Goal: Task Accomplishment & Management: Complete application form

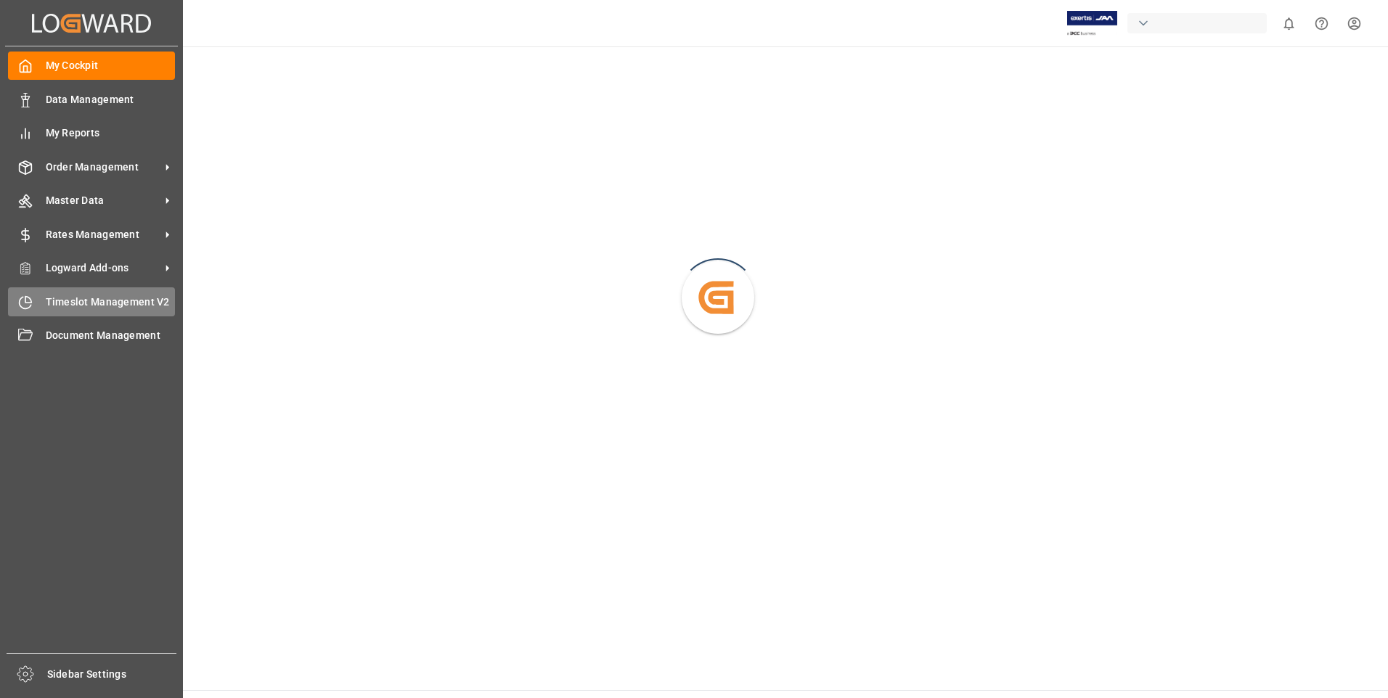
click at [44, 298] on div "Timeslot Management V2 Timeslot Management V2" at bounding box center [91, 301] width 167 height 28
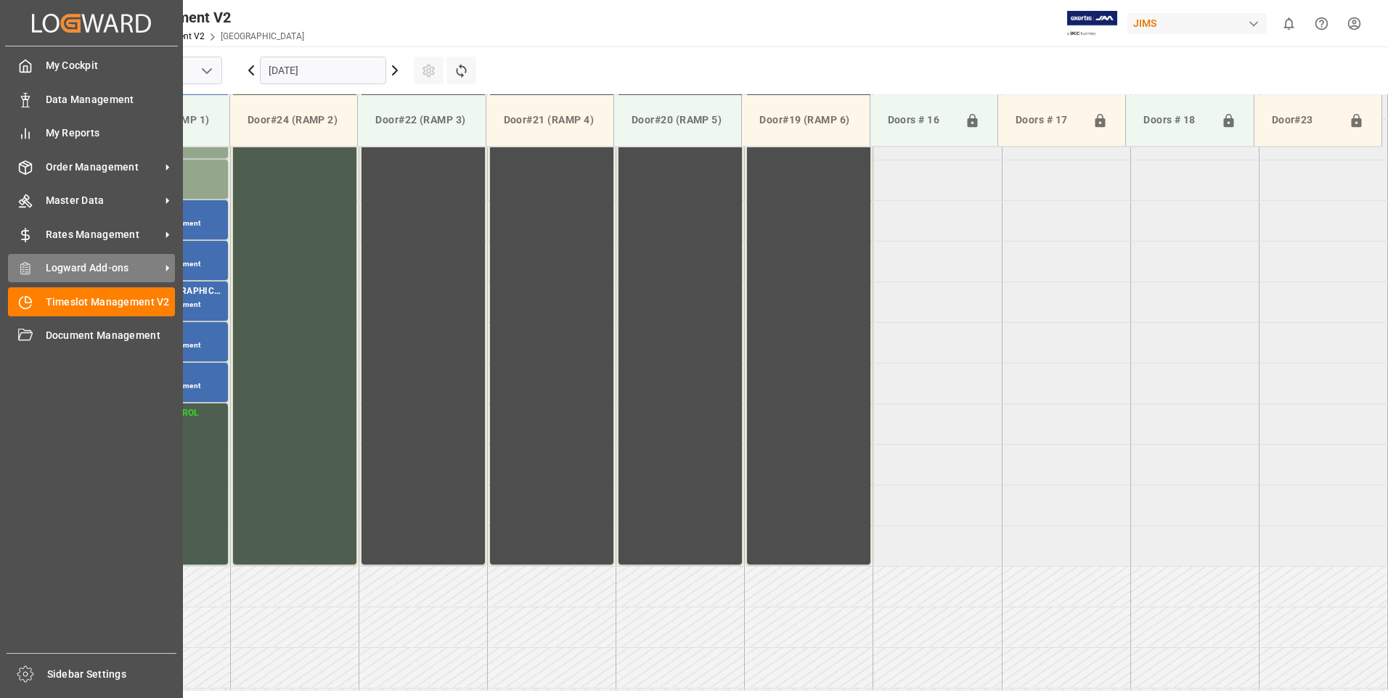
scroll to position [560, 0]
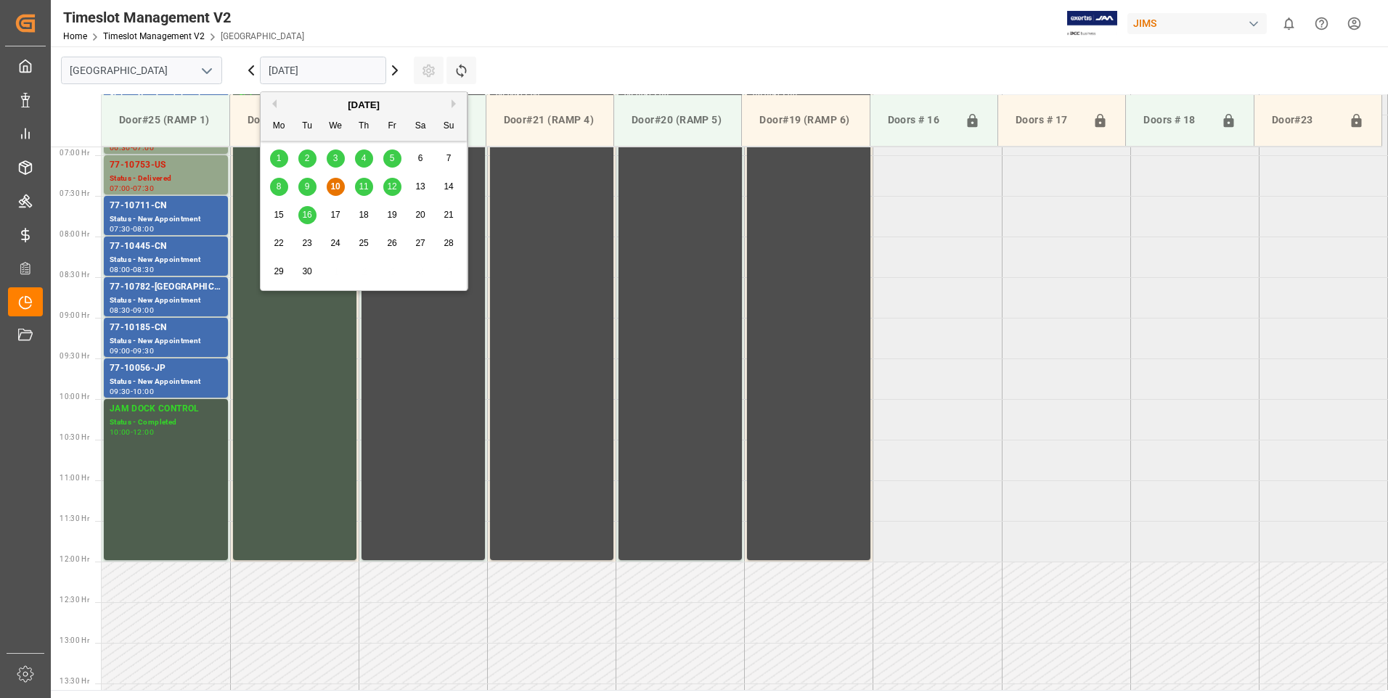
click at [319, 66] on input "[DATE]" at bounding box center [323, 71] width 126 height 28
click at [364, 183] on div "11" at bounding box center [364, 187] width 18 height 17
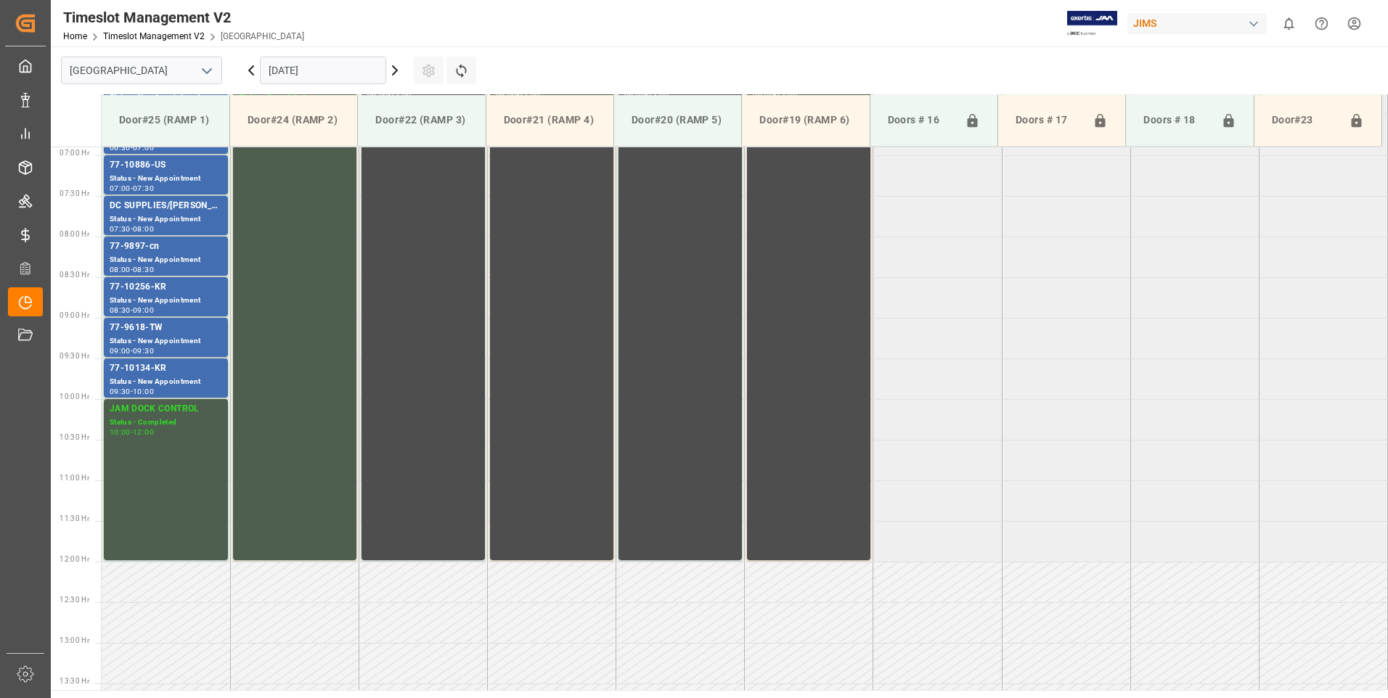
click at [332, 73] on input "[DATE]" at bounding box center [323, 71] width 126 height 28
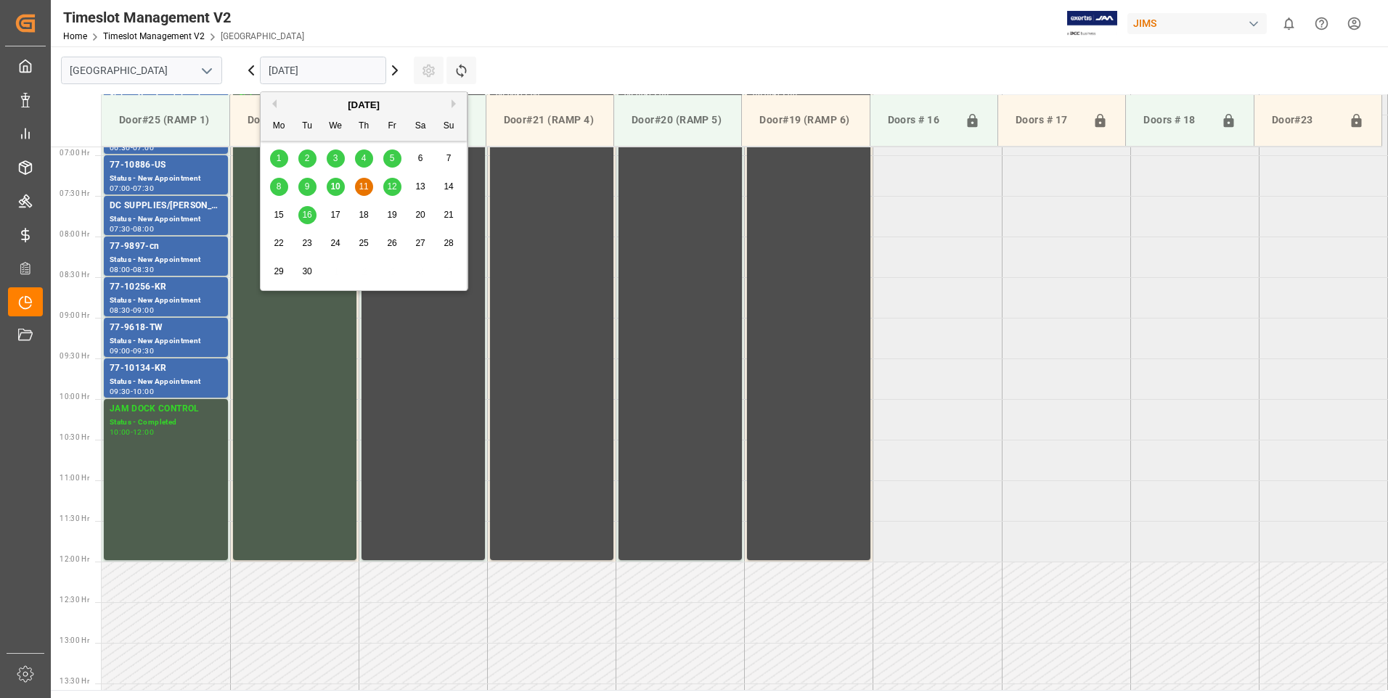
click at [395, 183] on span "12" at bounding box center [391, 186] width 9 height 10
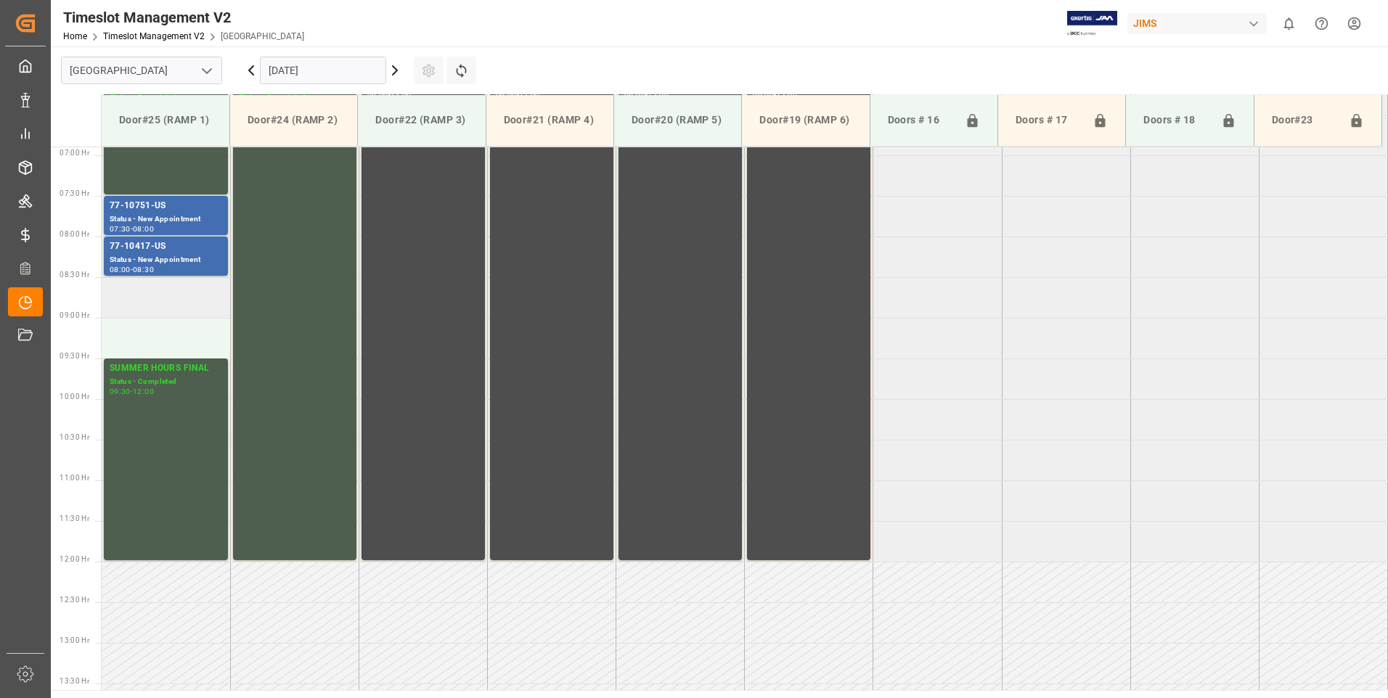
click at [142, 299] on td at bounding box center [166, 297] width 128 height 41
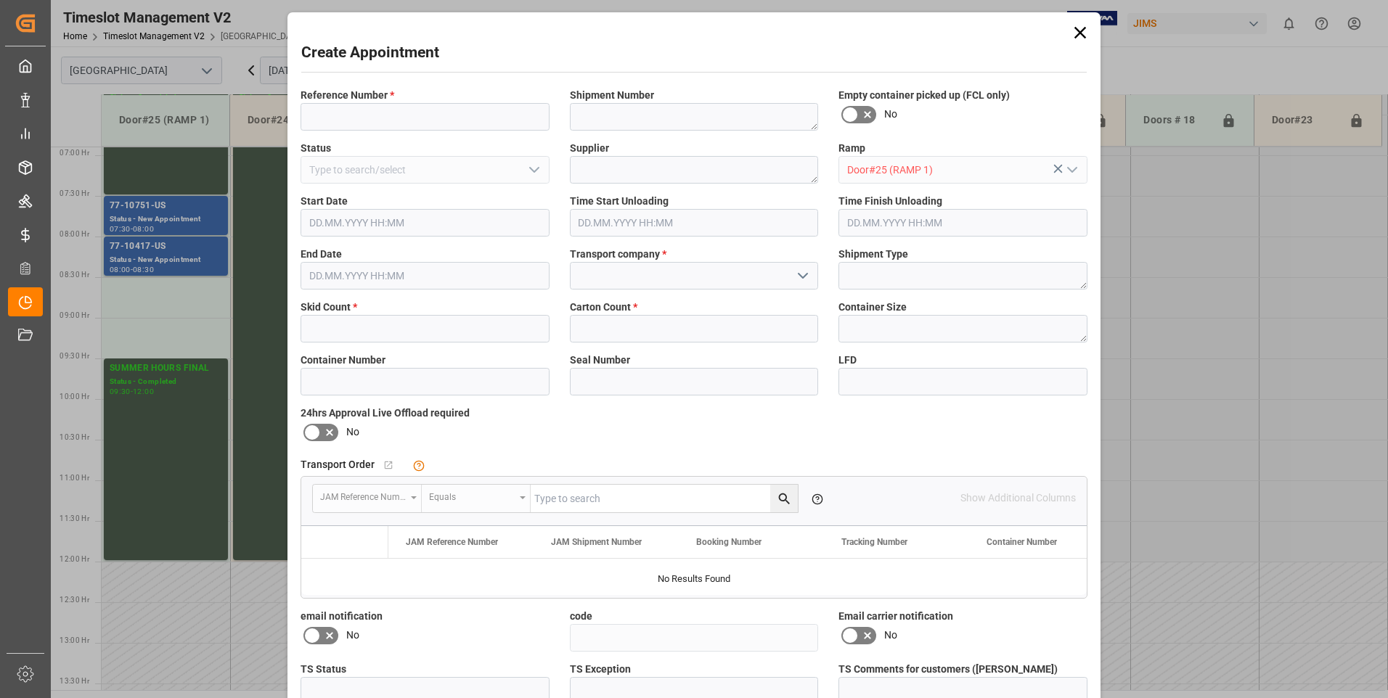
type input "[DATE] 08:30"
type input "[DATE] 09:00"
click at [1070, 29] on icon at bounding box center [1080, 33] width 20 height 20
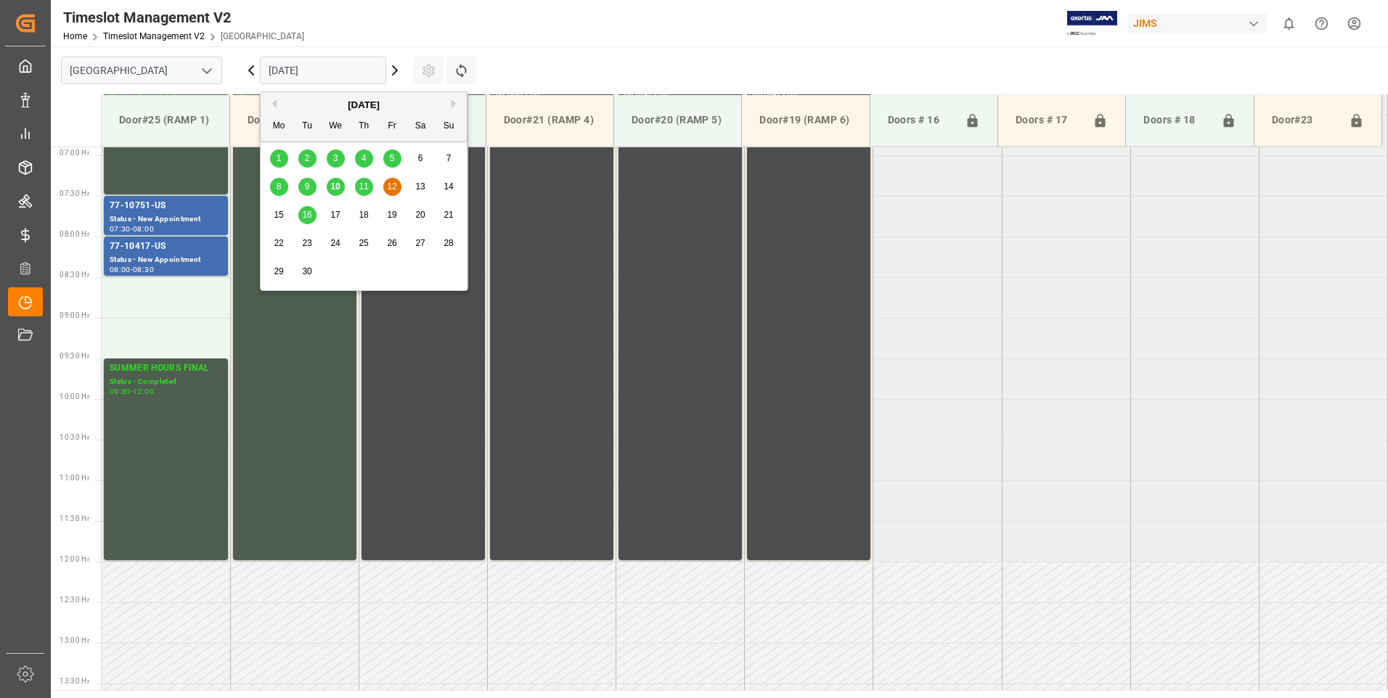
click at [335, 74] on input "[DATE]" at bounding box center [323, 71] width 126 height 28
click at [277, 214] on span "15" at bounding box center [278, 215] width 9 height 10
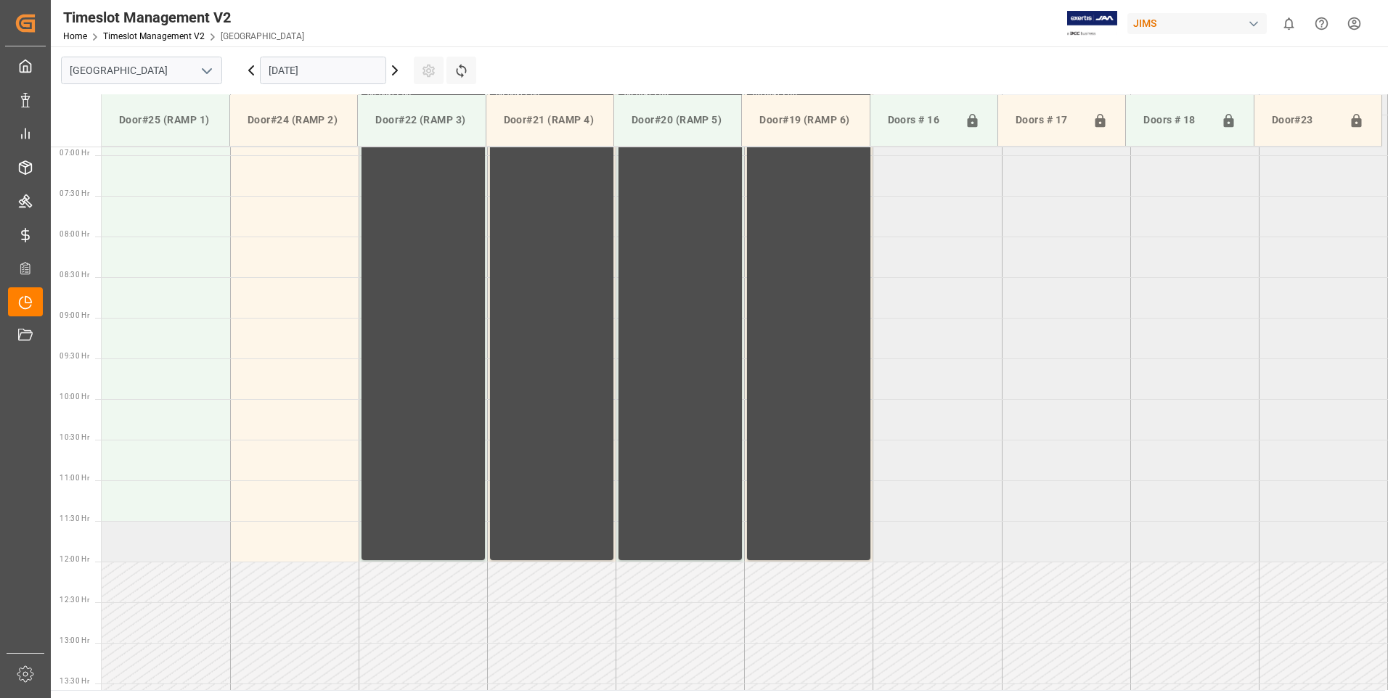
click at [147, 559] on td at bounding box center [166, 541] width 128 height 41
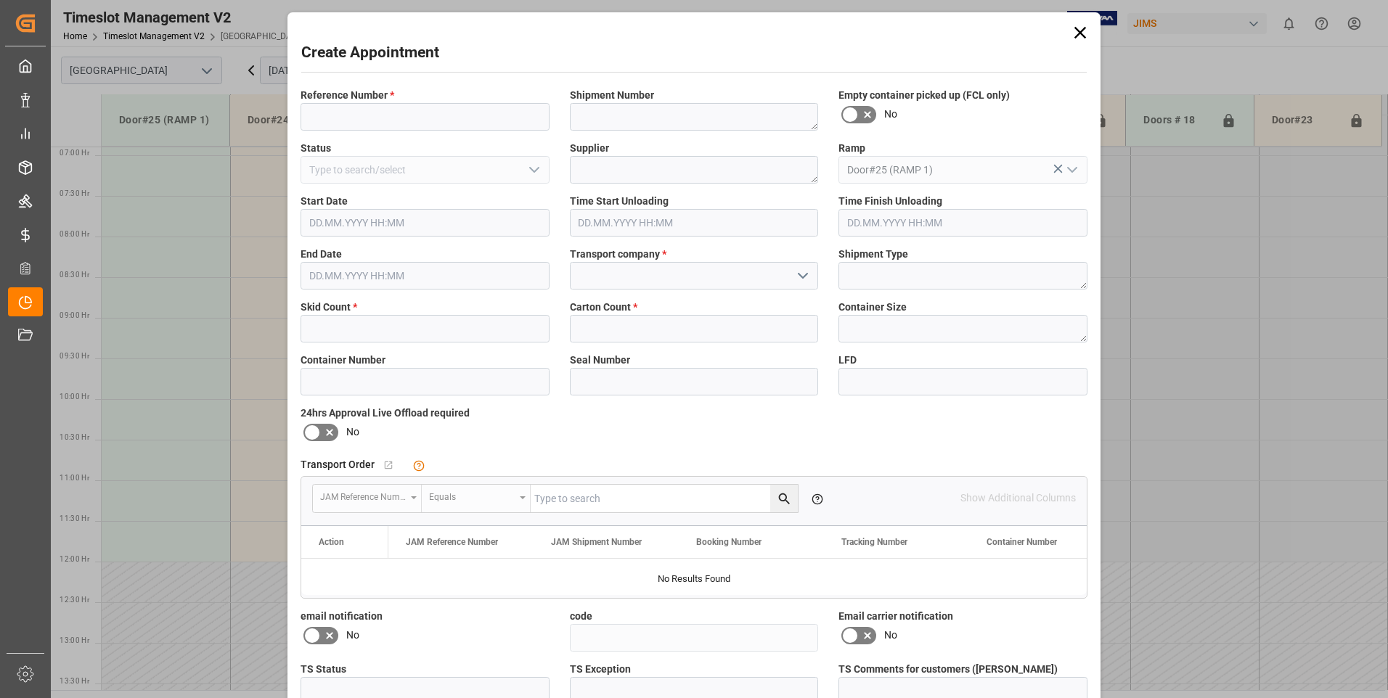
type input "[DATE] 11:30"
type input "[DATE] 12:00"
click at [385, 111] on input at bounding box center [424, 117] width 249 height 28
type input "77-10012-th"
click at [351, 332] on input "text" at bounding box center [424, 329] width 249 height 28
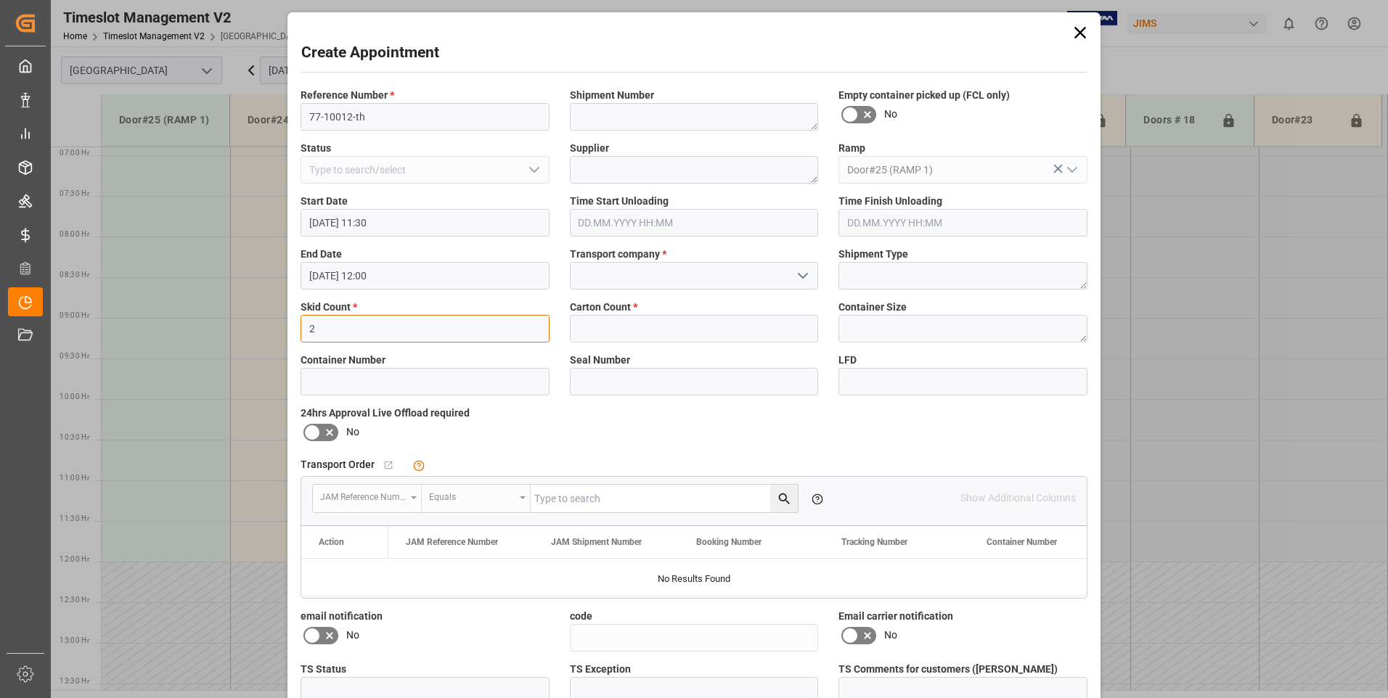
type input "2"
click at [651, 328] on input "text" at bounding box center [694, 329] width 249 height 28
type input "46"
click at [636, 283] on input at bounding box center [694, 276] width 249 height 28
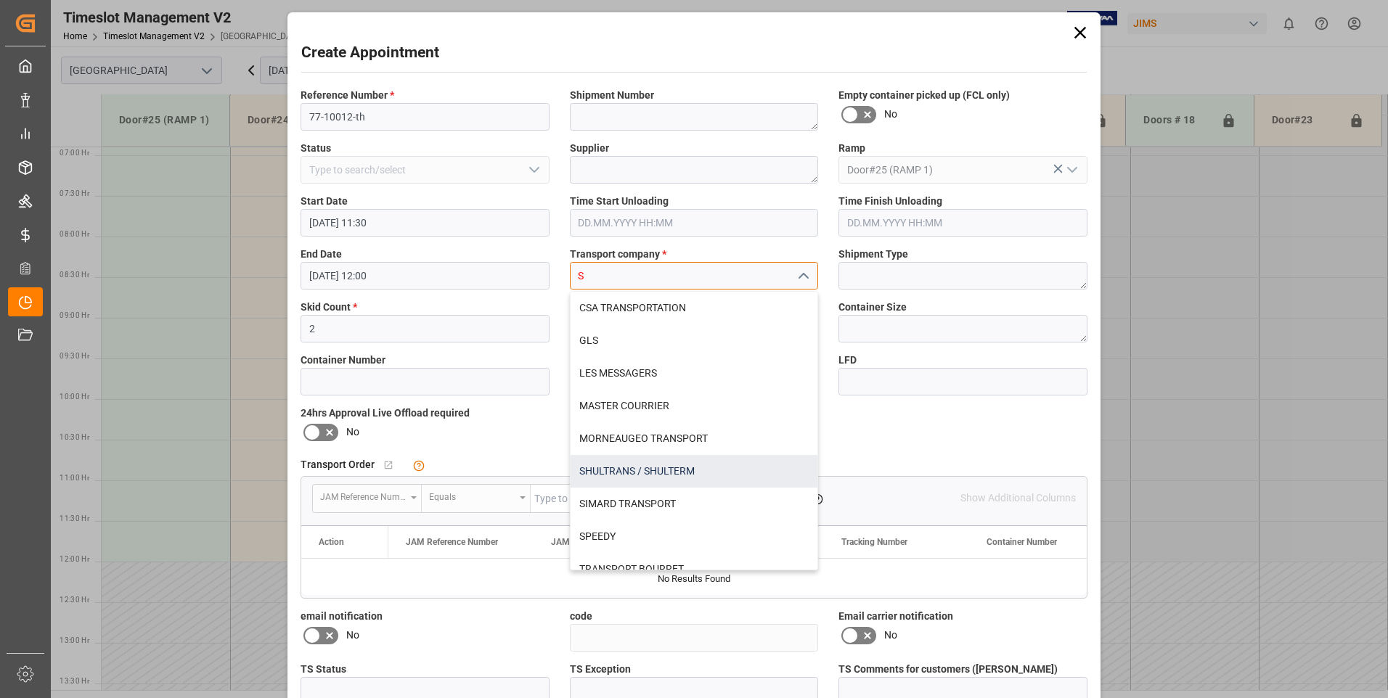
click at [616, 473] on div "SHULTRANS / SHULTERM" at bounding box center [695, 471] width 248 height 33
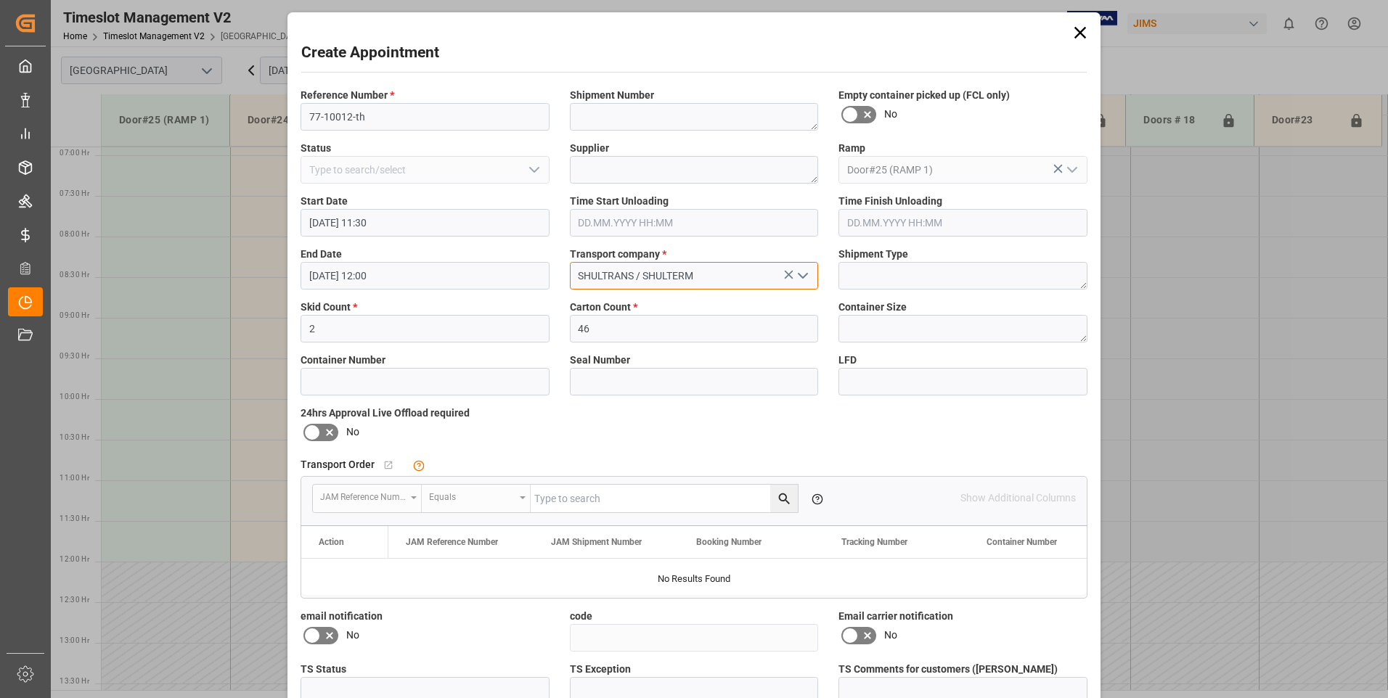
type input "SHULTRANS / SHULTERM"
click at [321, 436] on icon at bounding box center [329, 432] width 17 height 17
click at [0, 0] on input "checkbox" at bounding box center [0, 0] width 0 height 0
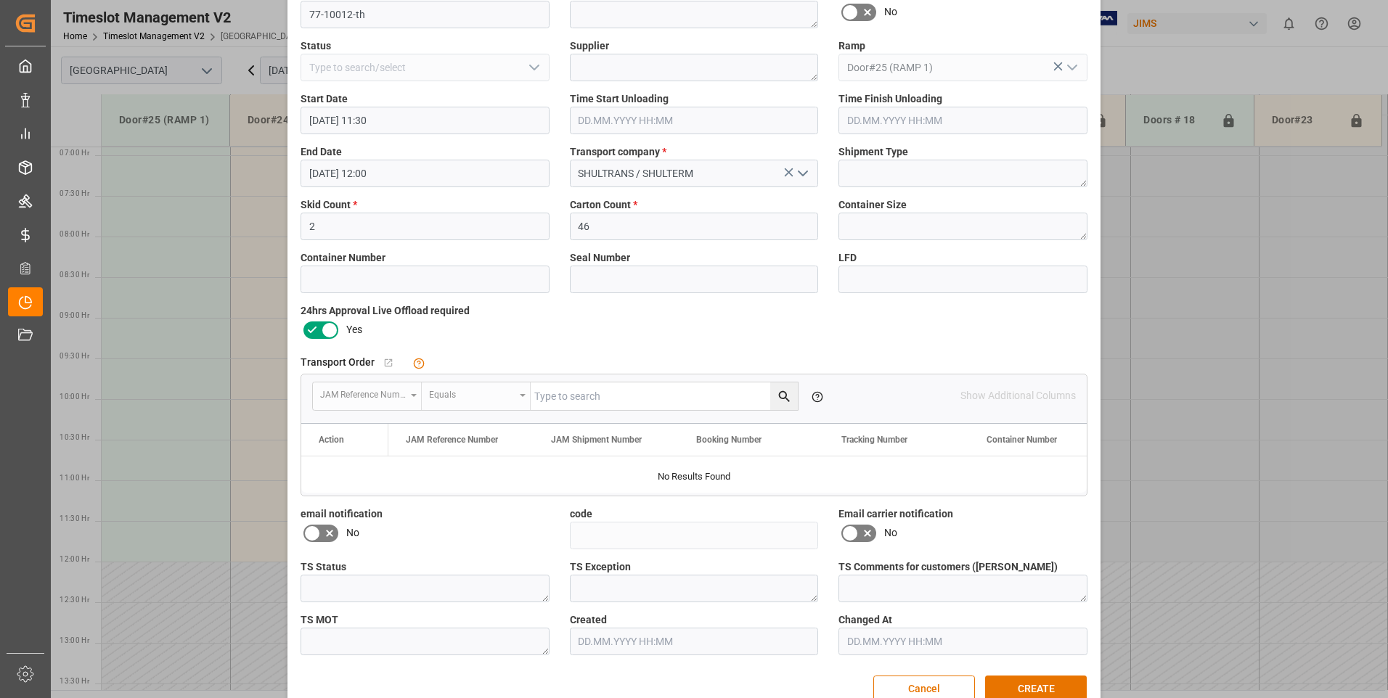
scroll to position [134, 0]
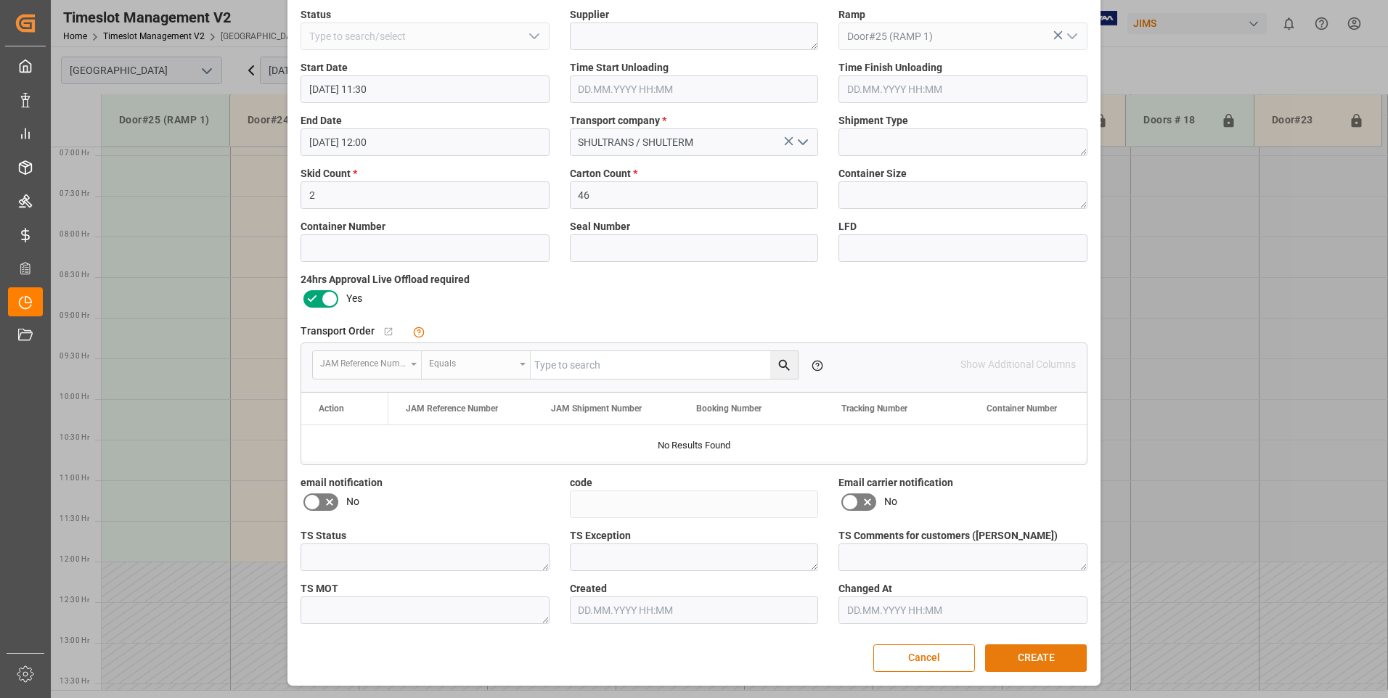
click at [1013, 653] on button "CREATE" at bounding box center [1036, 659] width 102 height 28
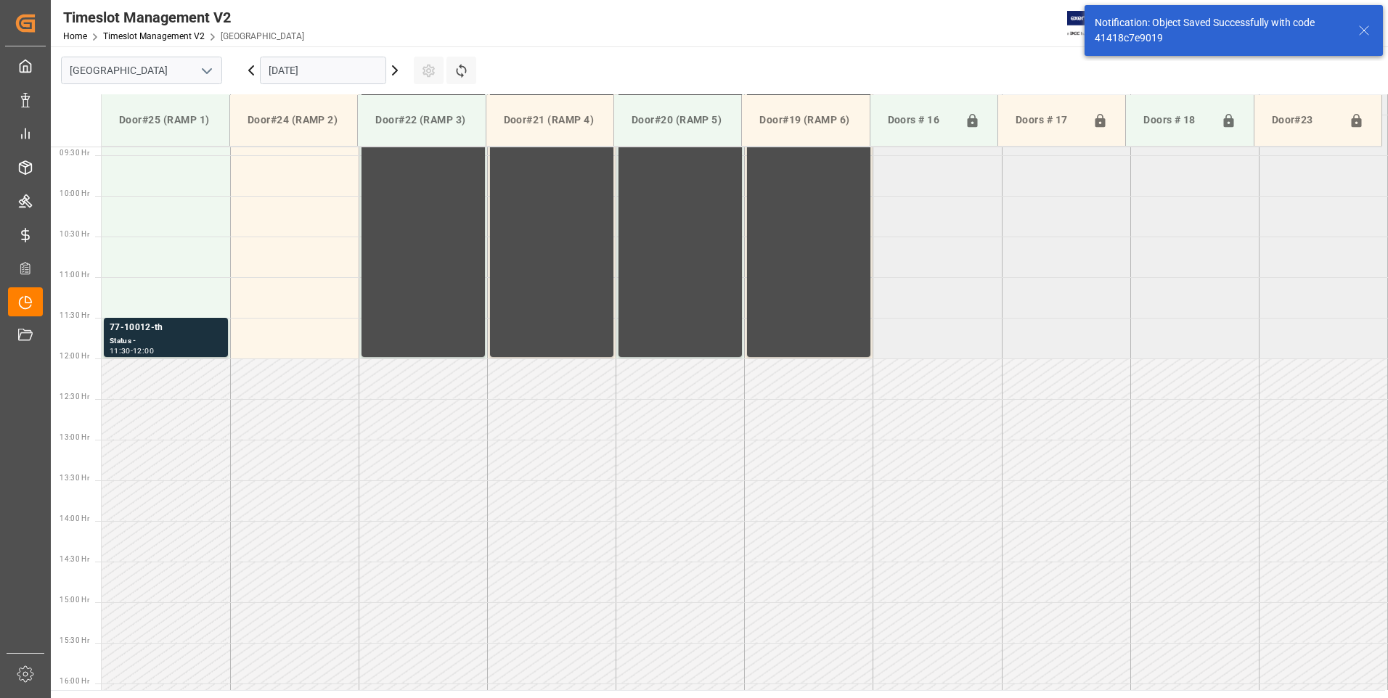
scroll to position [804, 0]
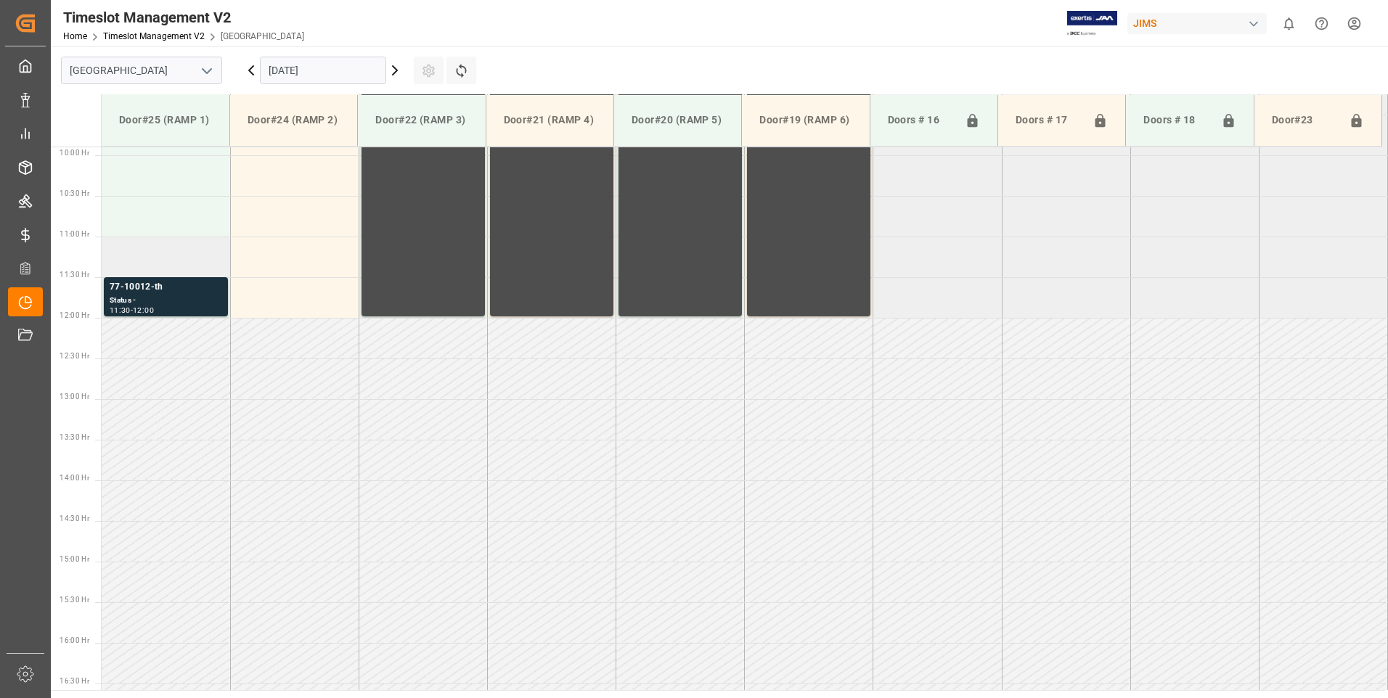
click at [168, 255] on td at bounding box center [166, 257] width 128 height 41
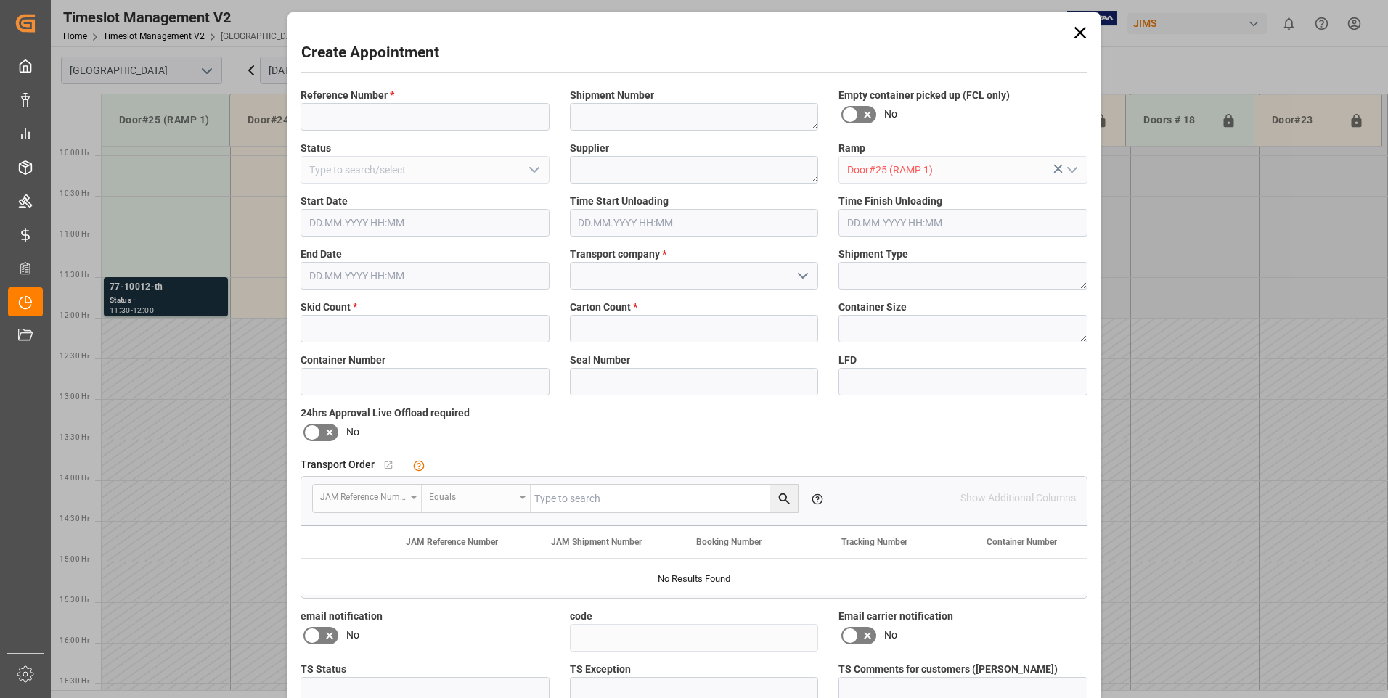
type input "[DATE] 11:00"
type input "[DATE] 11:30"
click at [353, 116] on input at bounding box center [424, 117] width 249 height 28
type input "77-9621-TH"
click at [353, 333] on input "text" at bounding box center [424, 329] width 249 height 28
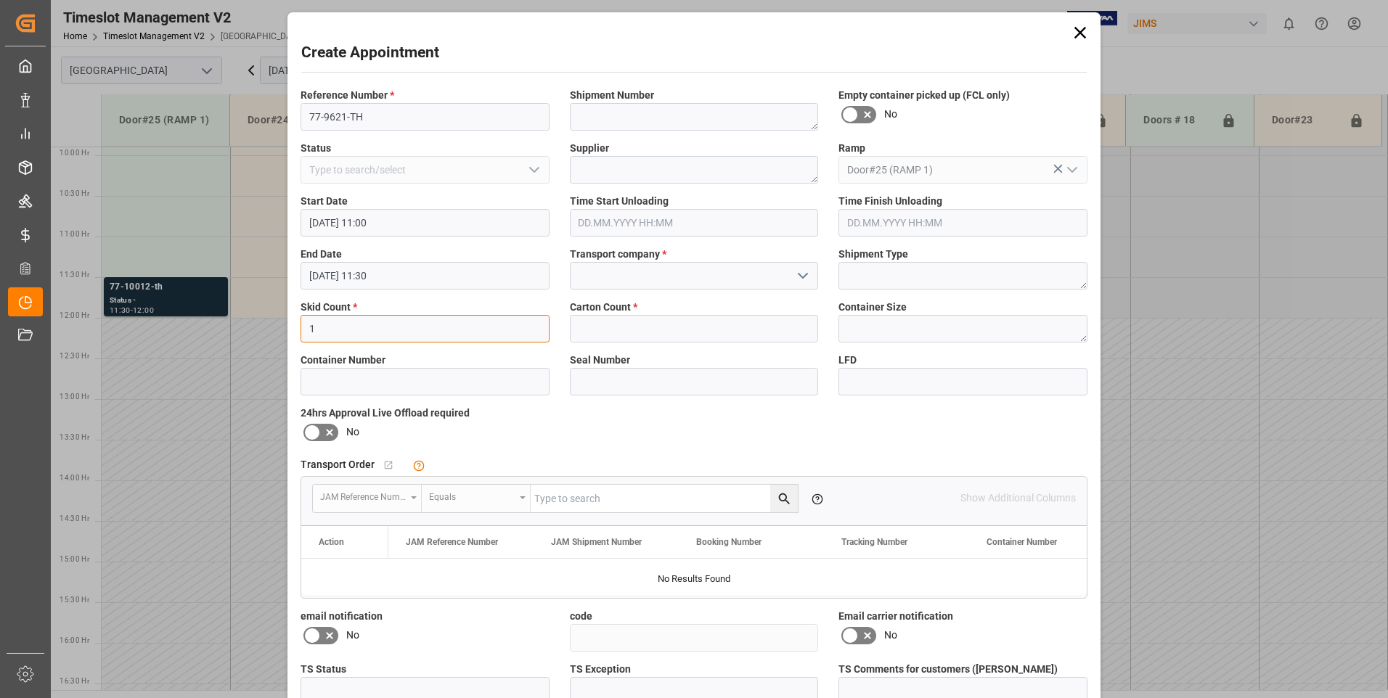
type input "1"
click at [648, 329] on input "text" at bounding box center [694, 329] width 249 height 28
type input "27"
click at [636, 273] on input at bounding box center [694, 276] width 249 height 28
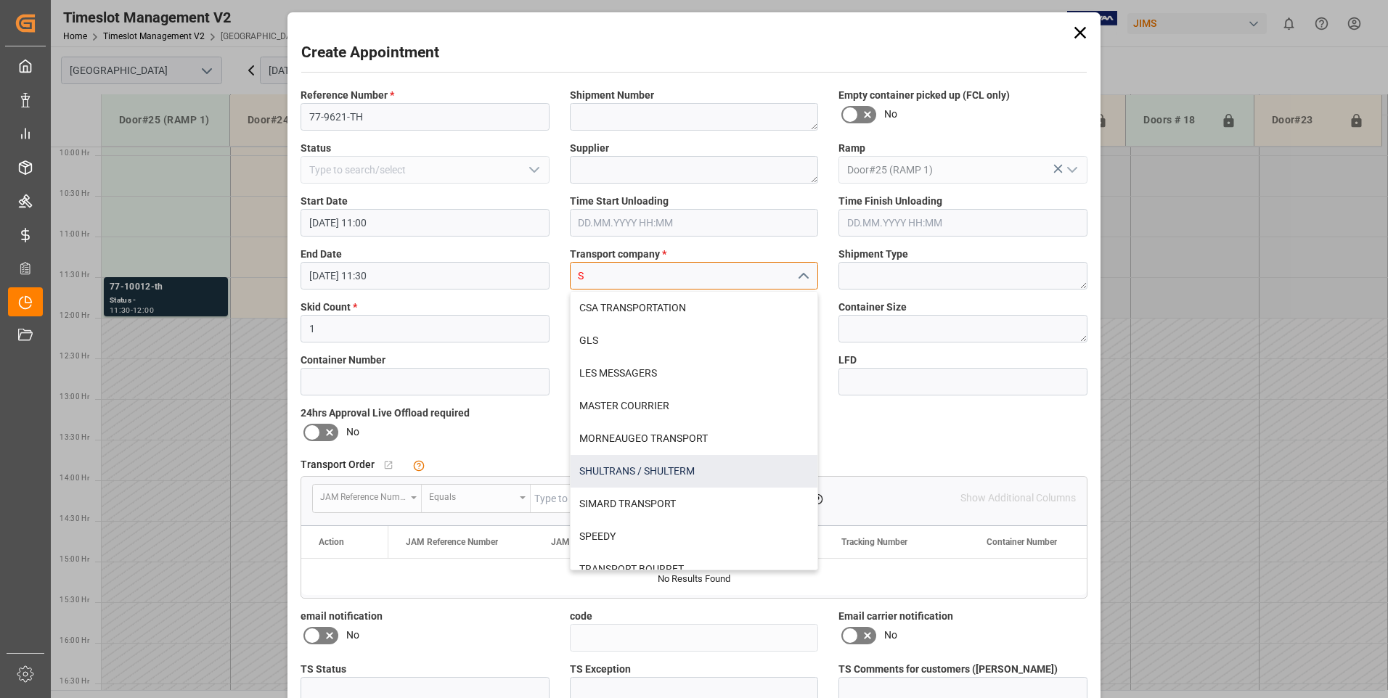
click at [623, 471] on div "SHULTRANS / SHULTERM" at bounding box center [695, 471] width 248 height 33
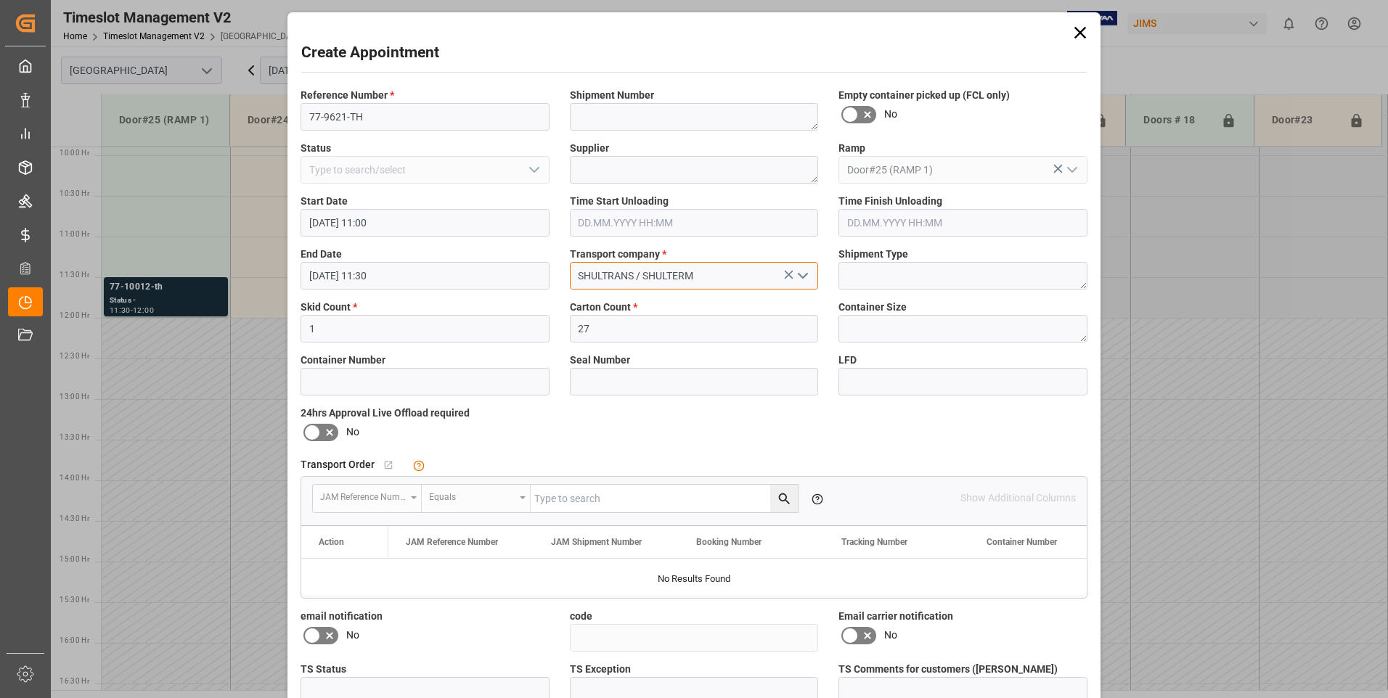
type input "SHULTRANS / SHULTERM"
click at [321, 433] on icon at bounding box center [329, 432] width 17 height 17
click at [0, 0] on input "checkbox" at bounding box center [0, 0] width 0 height 0
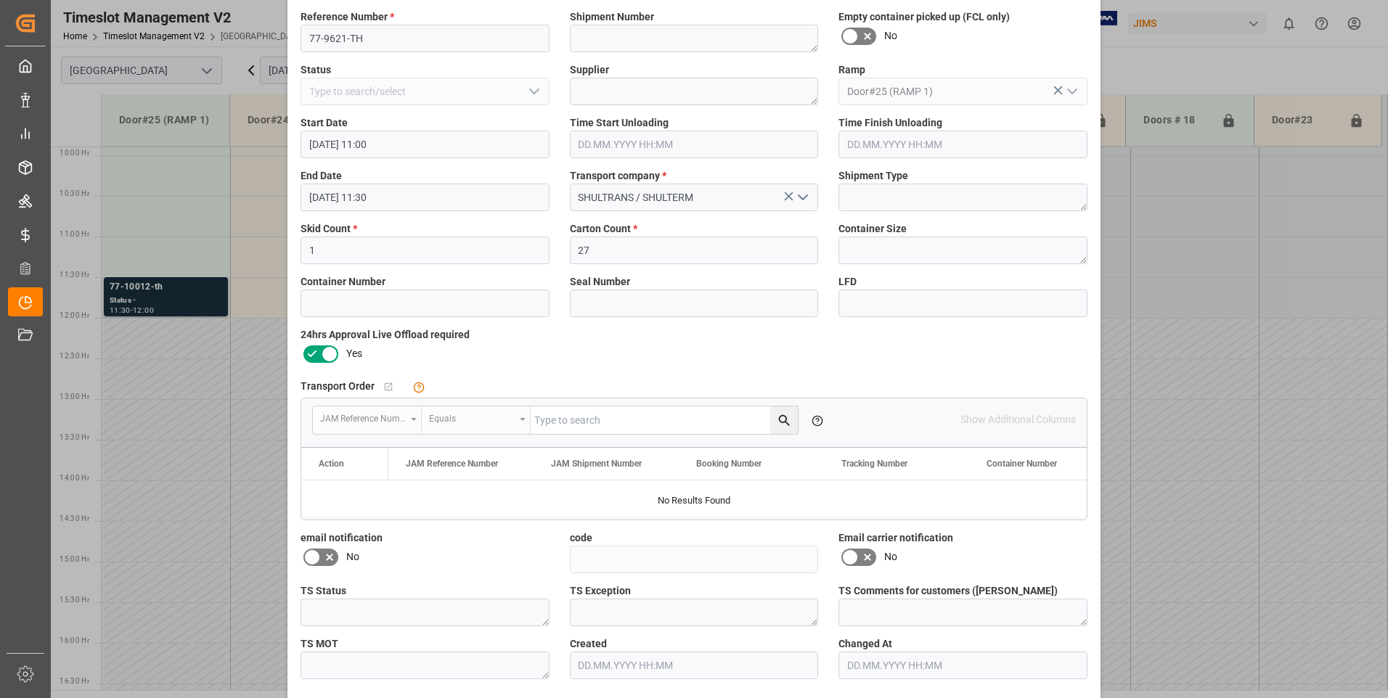
scroll to position [134, 0]
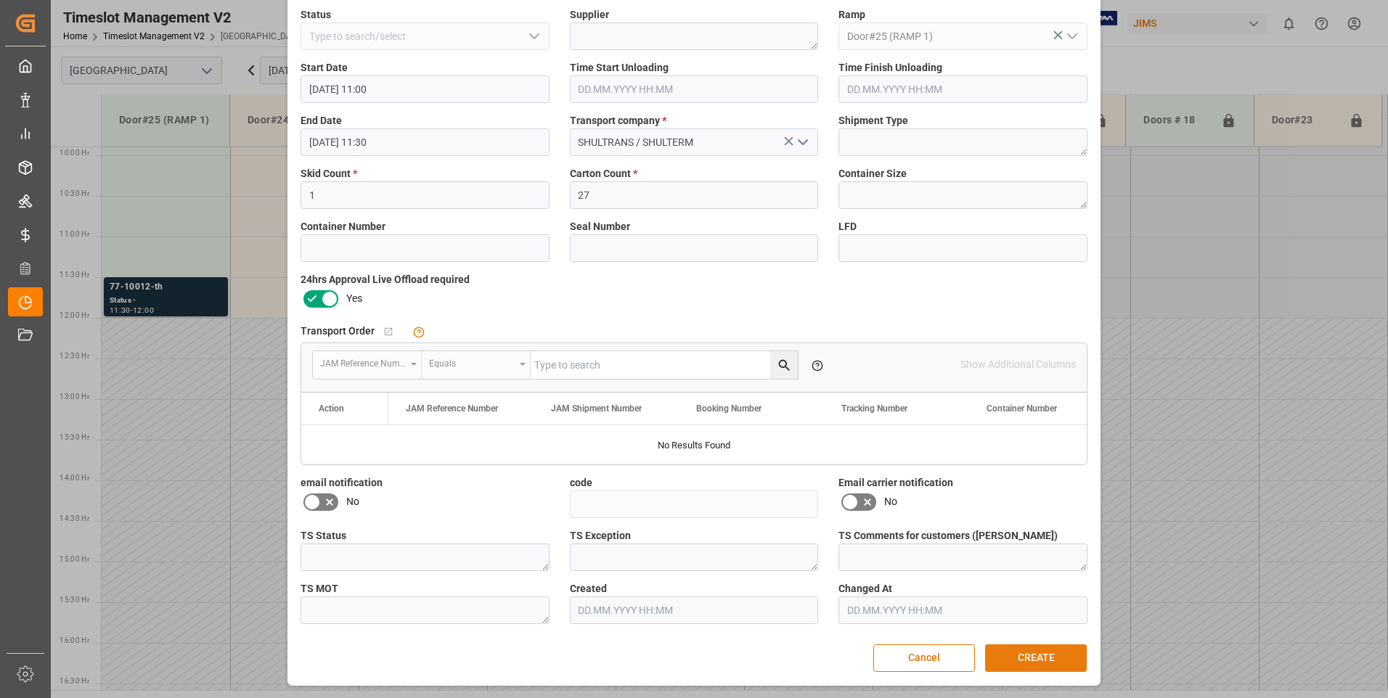
click at [1021, 653] on button "CREATE" at bounding box center [1036, 659] width 102 height 28
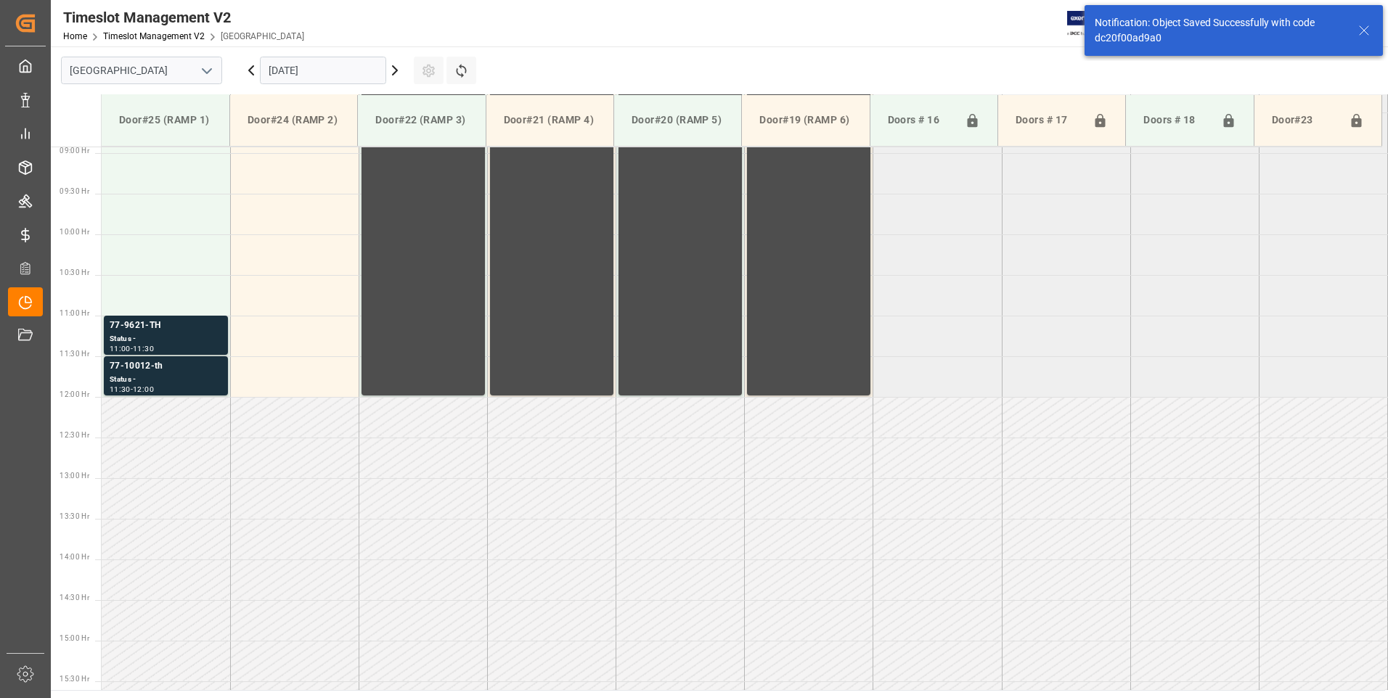
scroll to position [804, 0]
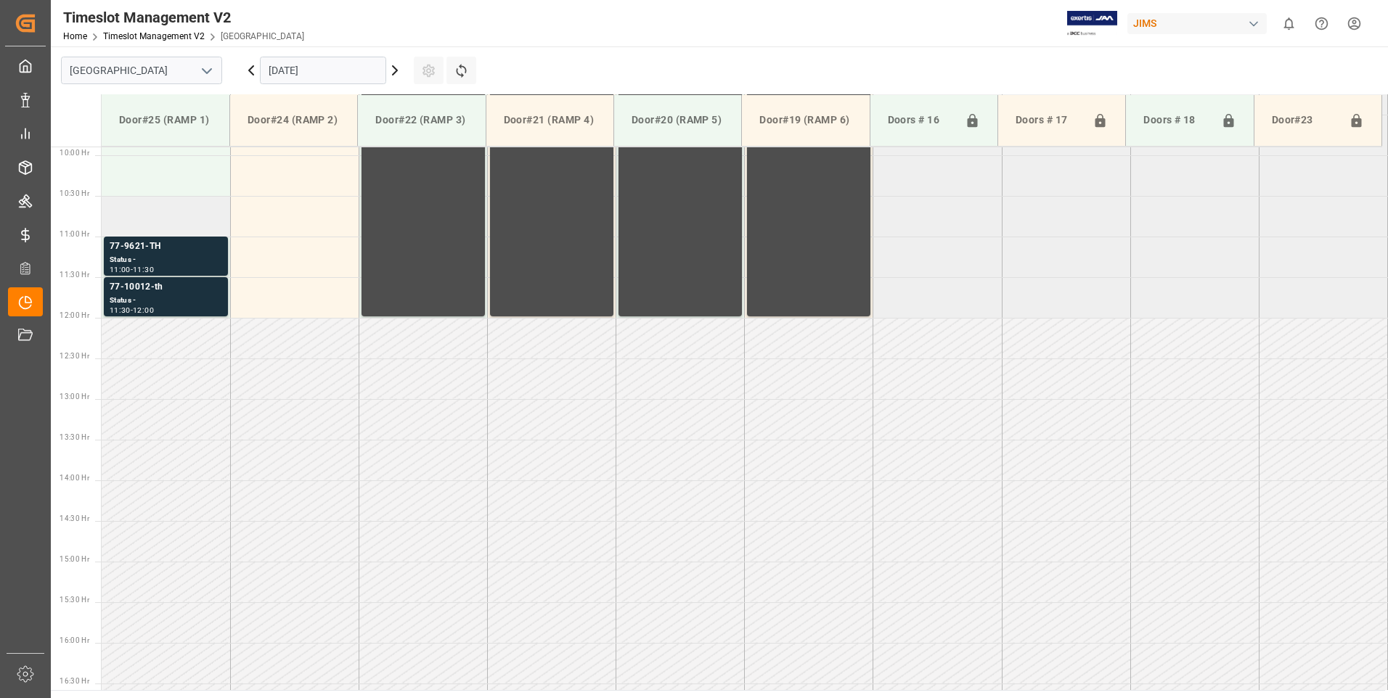
click at [152, 203] on td at bounding box center [166, 216] width 128 height 41
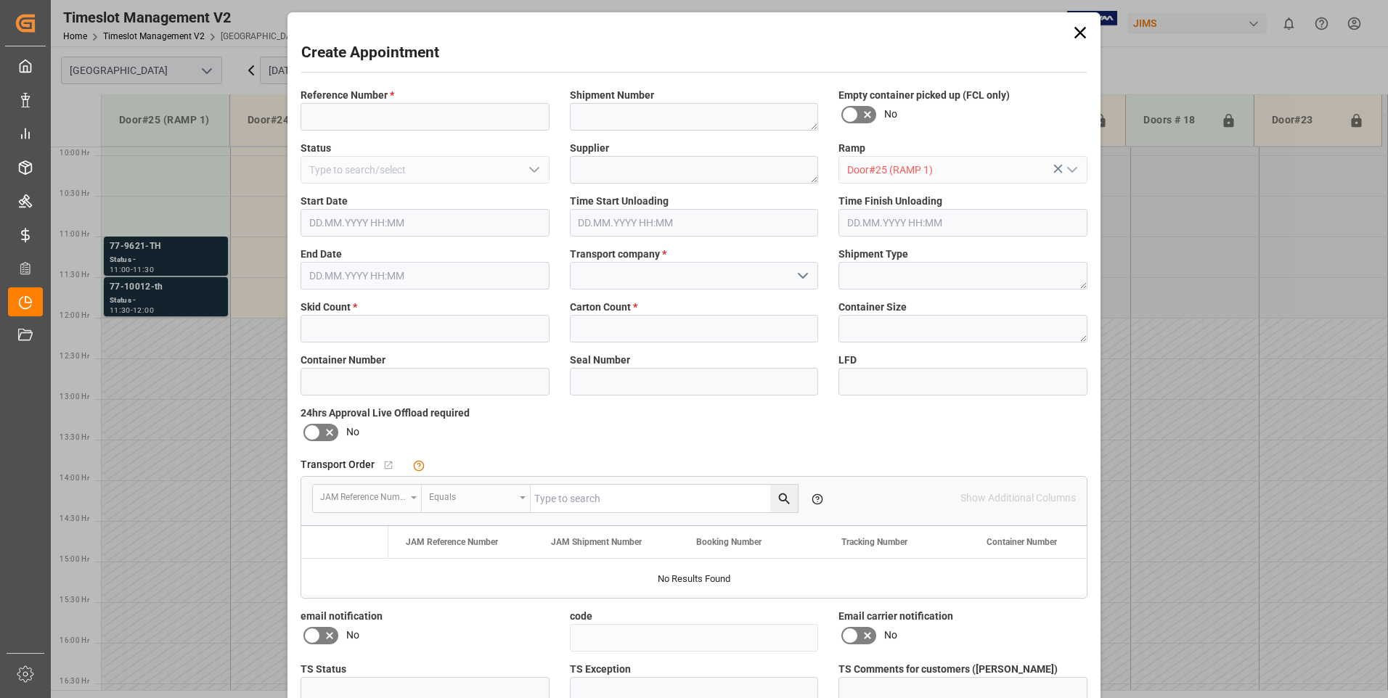
type input "[DATE] 10:30"
type input "[DATE] 11:00"
click at [444, 115] on input at bounding box center [424, 117] width 249 height 28
type input "77-9100-KR"
click at [340, 324] on input "text" at bounding box center [424, 329] width 249 height 28
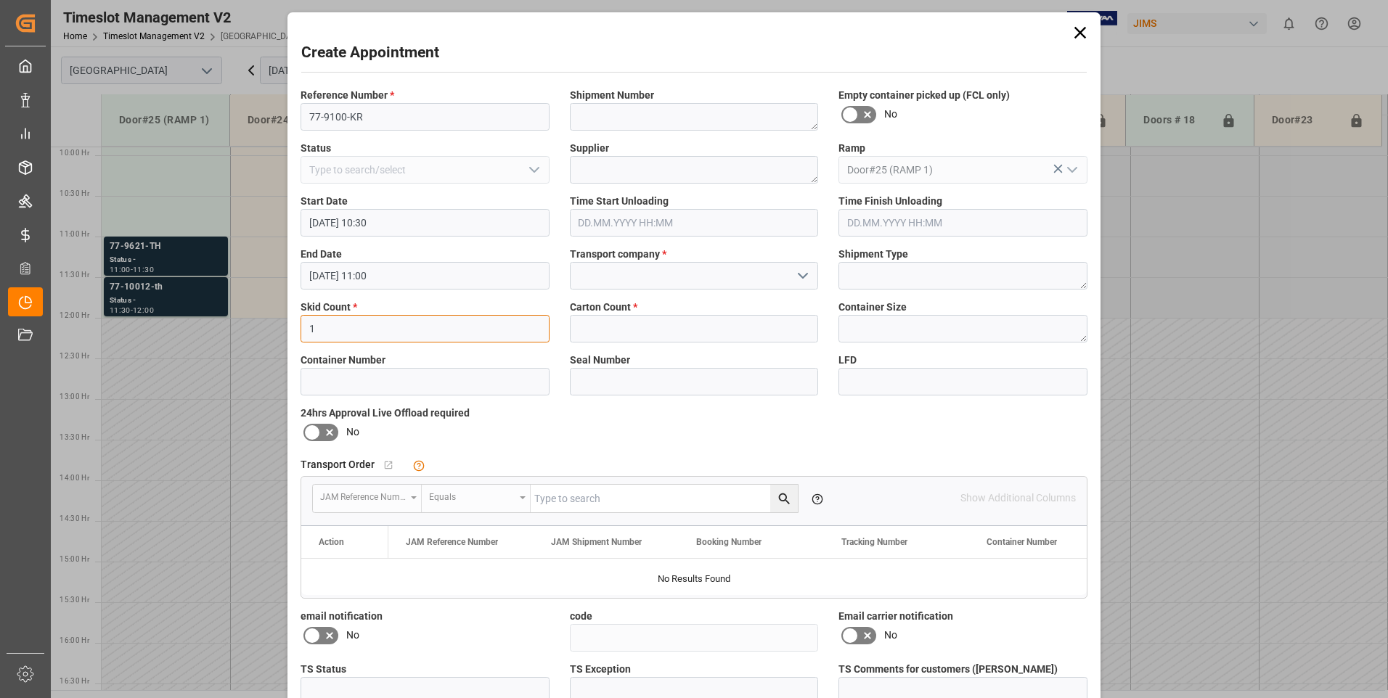
type input "1"
click at [633, 330] on input "text" at bounding box center [694, 329] width 249 height 28
type input "1"
click at [609, 265] on input at bounding box center [694, 276] width 249 height 28
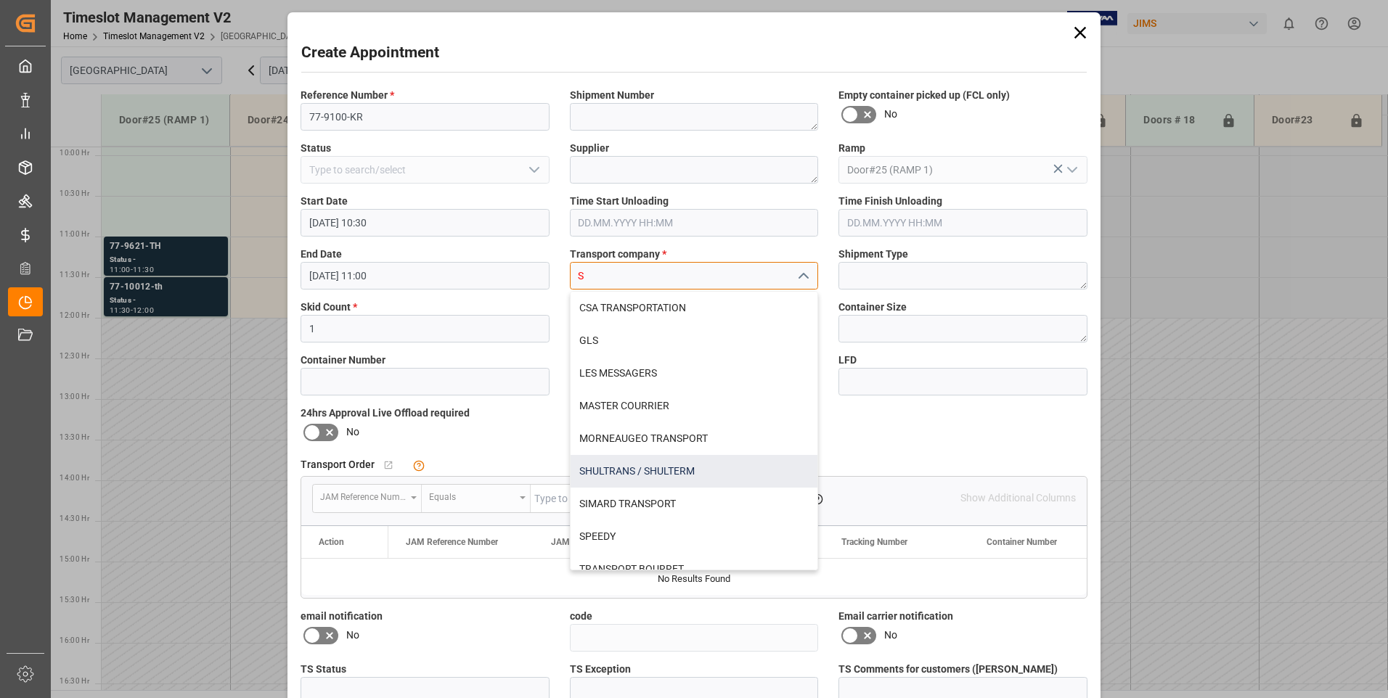
click at [606, 469] on div "SHULTRANS / SHULTERM" at bounding box center [695, 471] width 248 height 33
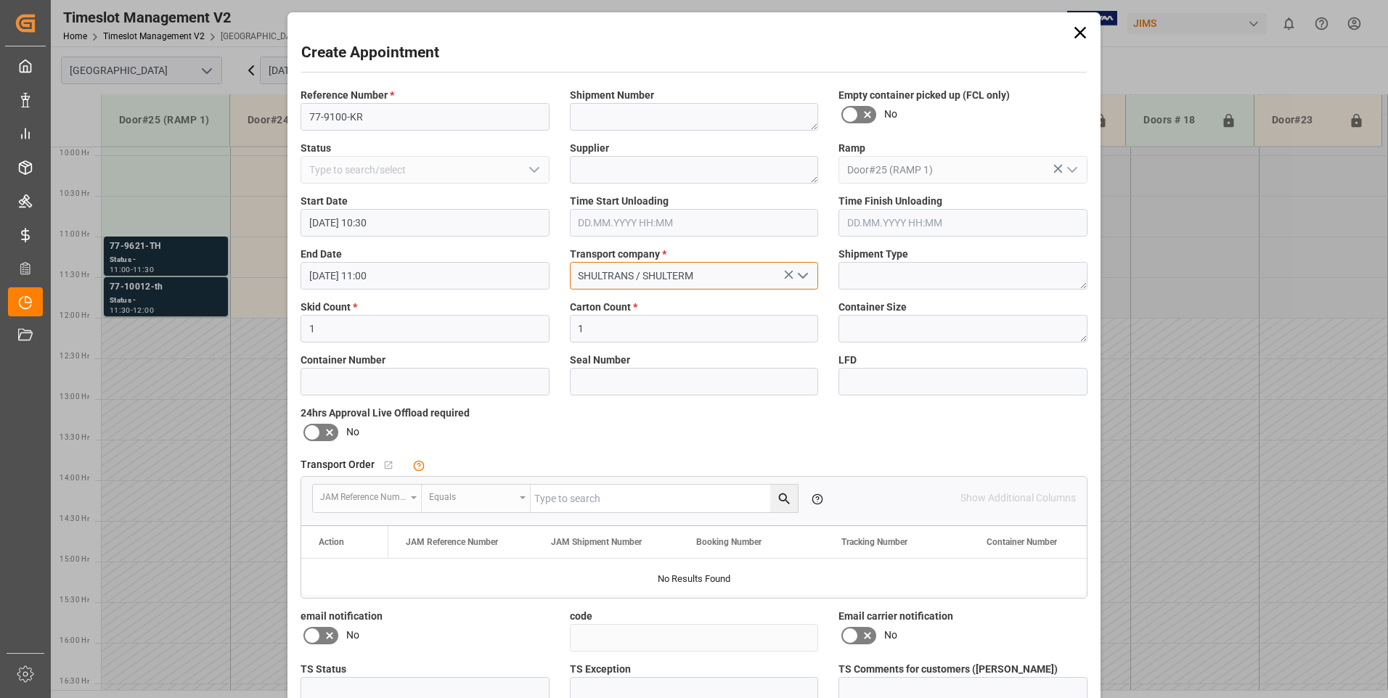
type input "SHULTRANS / SHULTERM"
click at [313, 432] on icon at bounding box center [311, 432] width 17 height 17
click at [0, 0] on input "checkbox" at bounding box center [0, 0] width 0 height 0
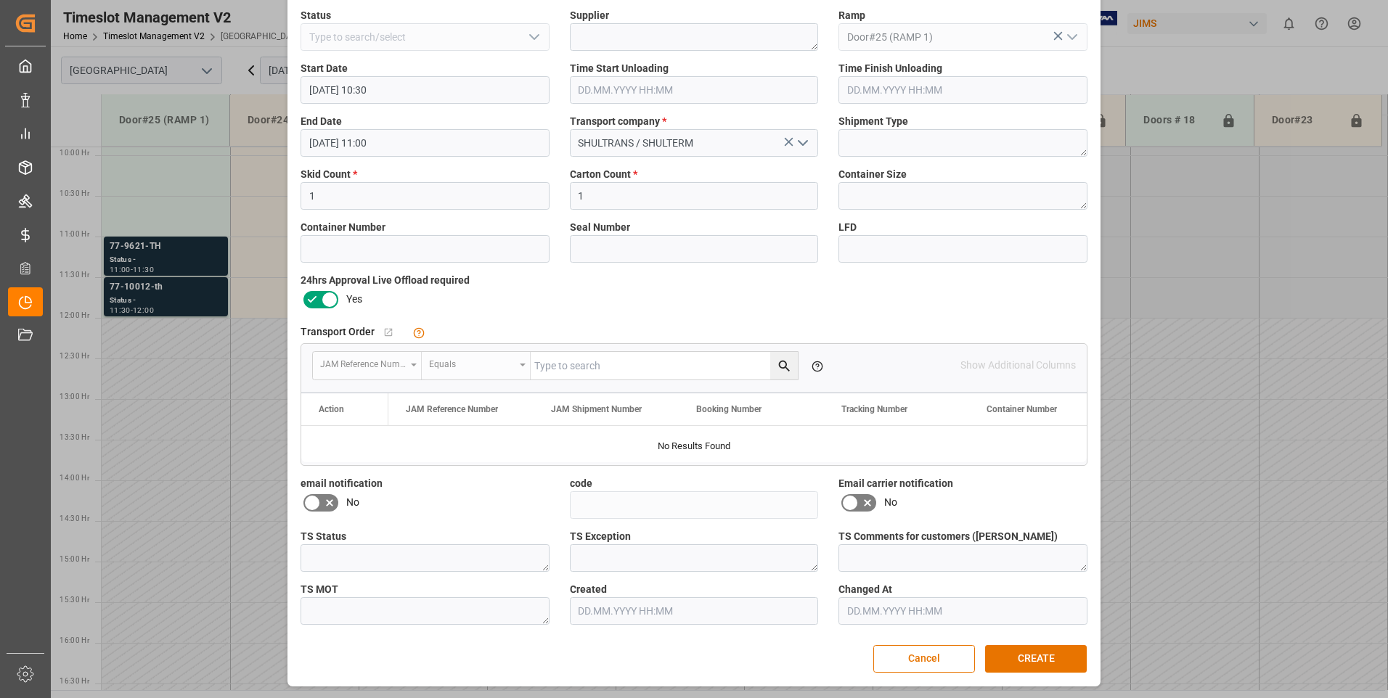
scroll to position [134, 0]
click at [1007, 658] on button "CREATE" at bounding box center [1036, 659] width 102 height 28
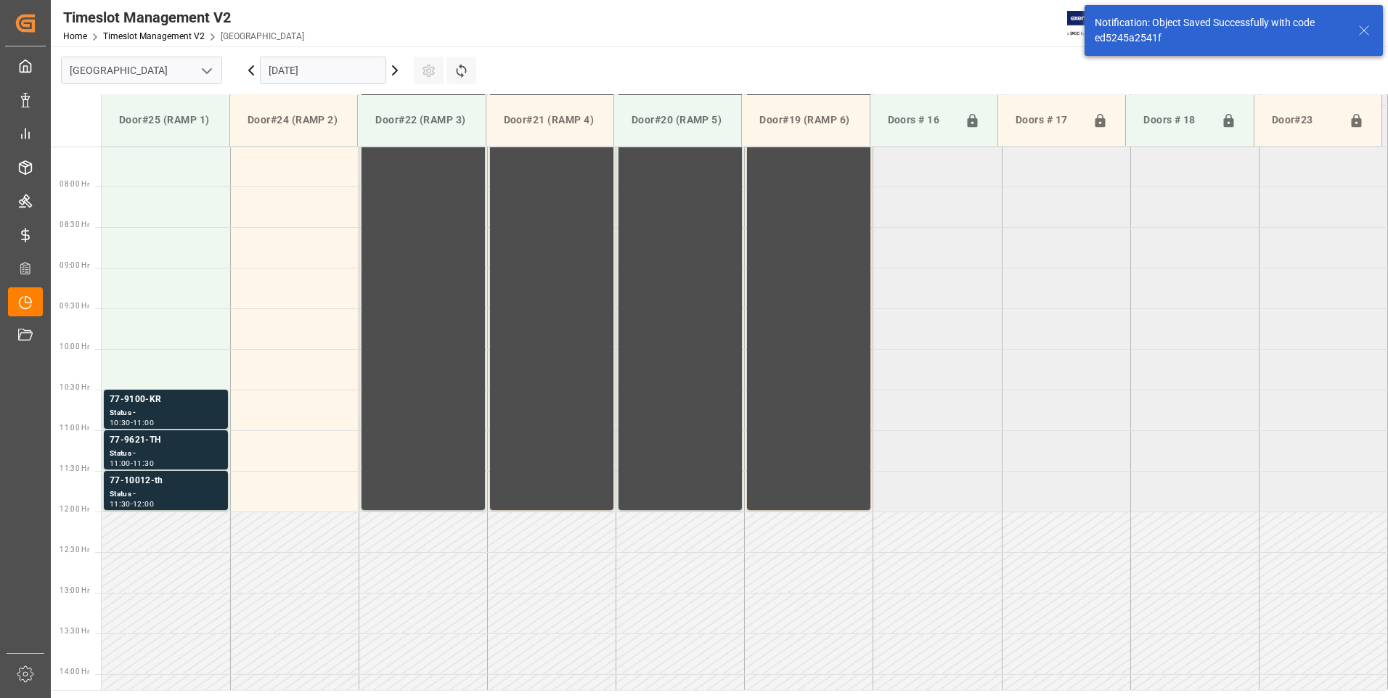
scroll to position [671, 0]
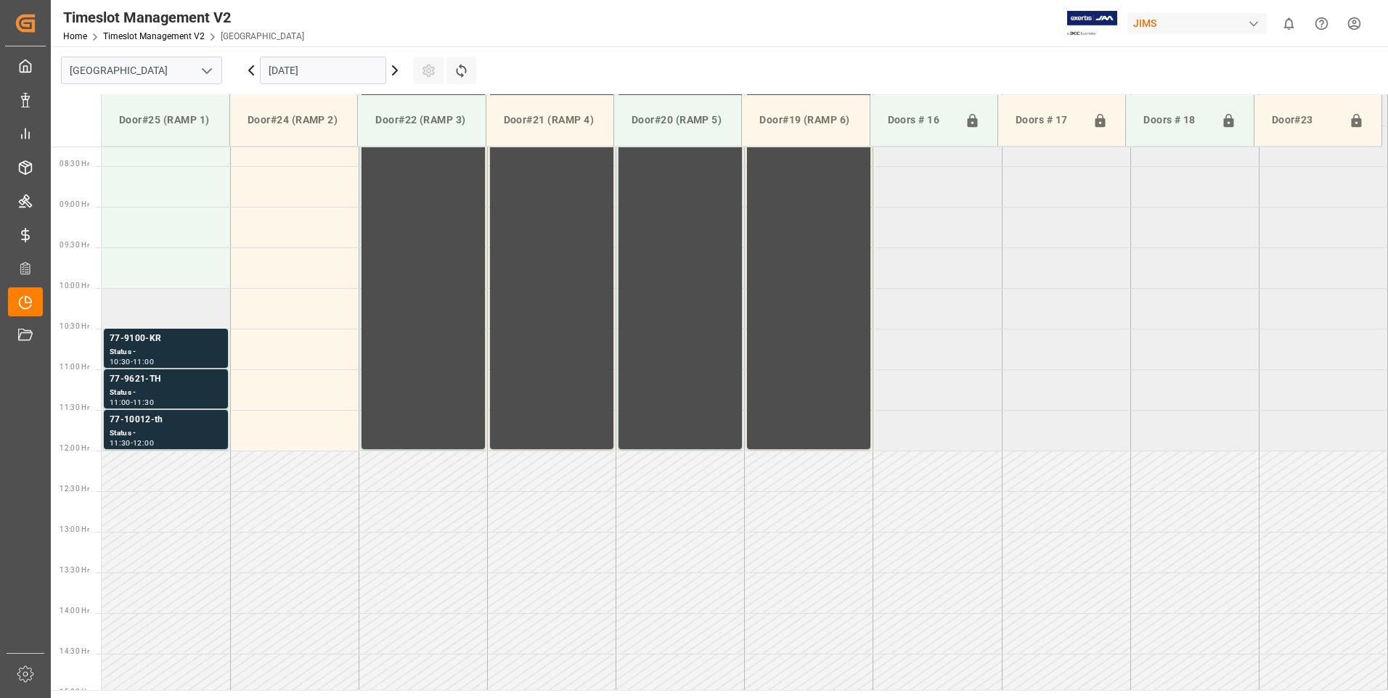
click at [190, 306] on td at bounding box center [166, 308] width 128 height 41
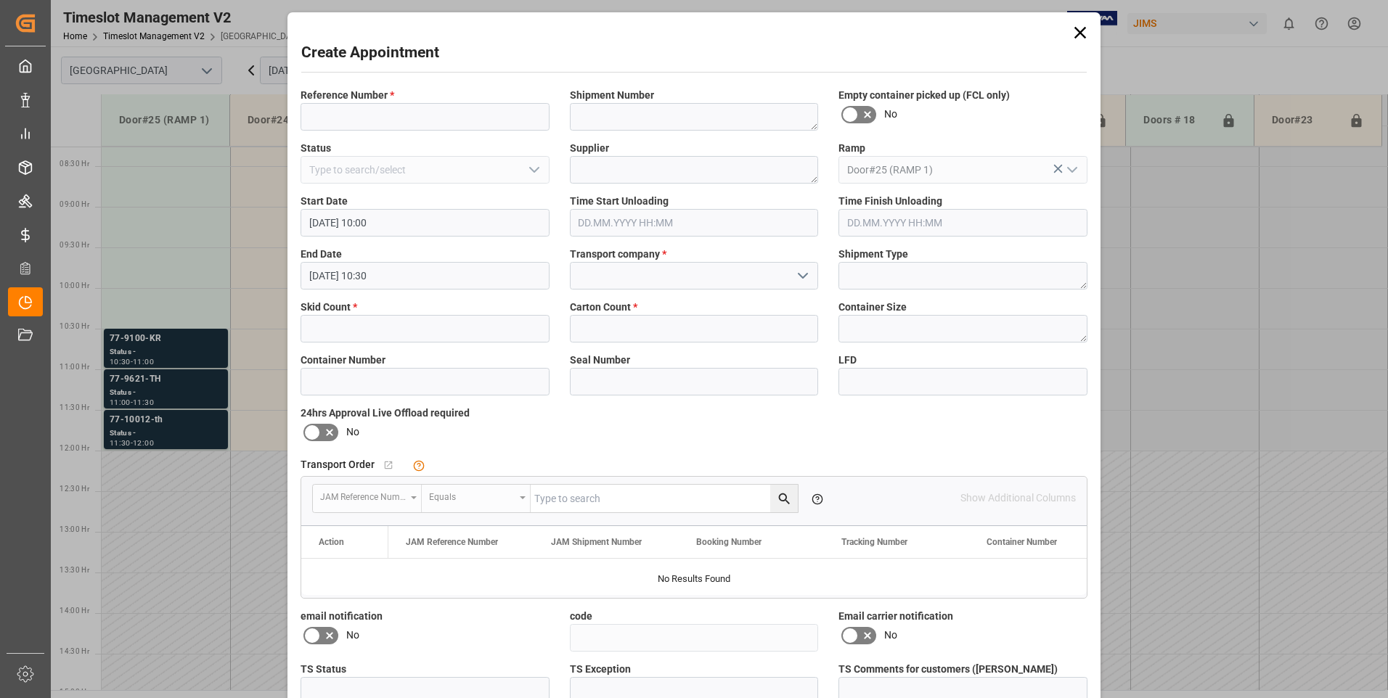
type input "[DATE] 10:00"
type input "[DATE] 10:30"
click at [339, 112] on input at bounding box center [424, 117] width 249 height 28
type input "77-10082-JP"
click at [341, 336] on input "text" at bounding box center [424, 329] width 249 height 28
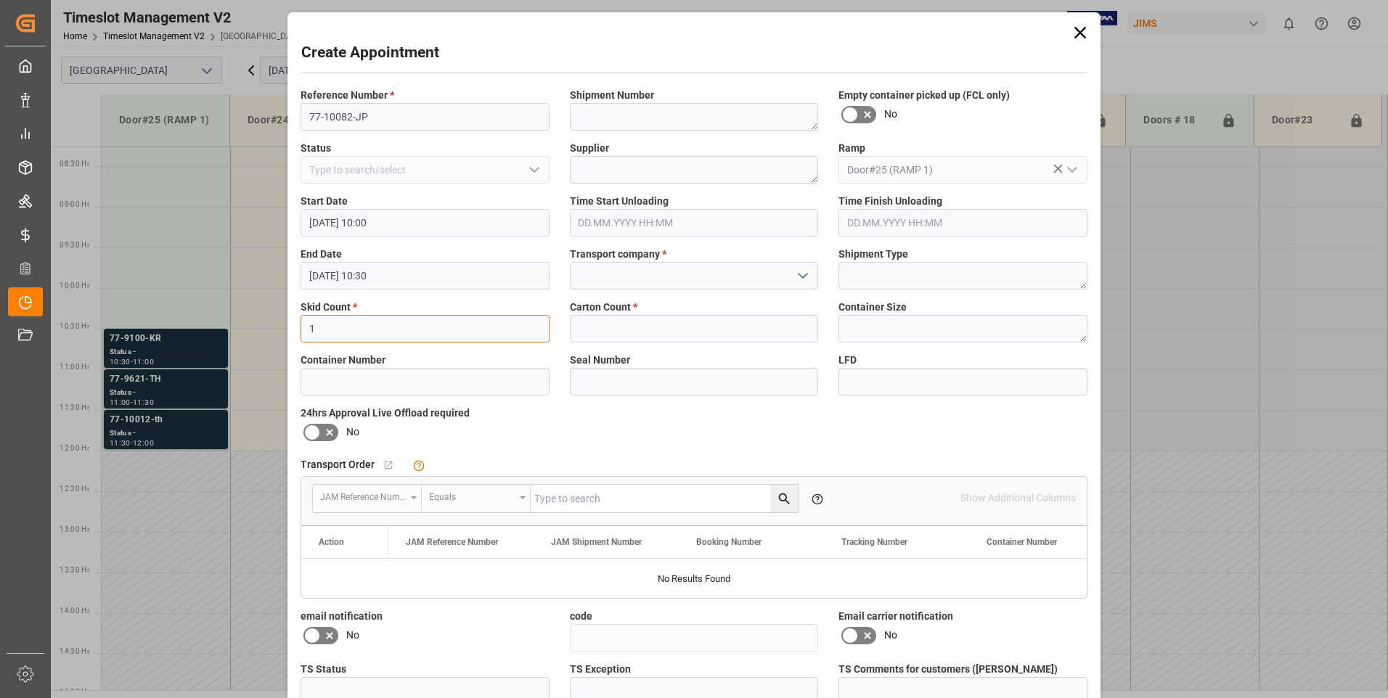
type input "1"
click at [602, 322] on input "text" at bounding box center [694, 329] width 249 height 28
type input "1"
click at [608, 274] on input at bounding box center [694, 276] width 249 height 28
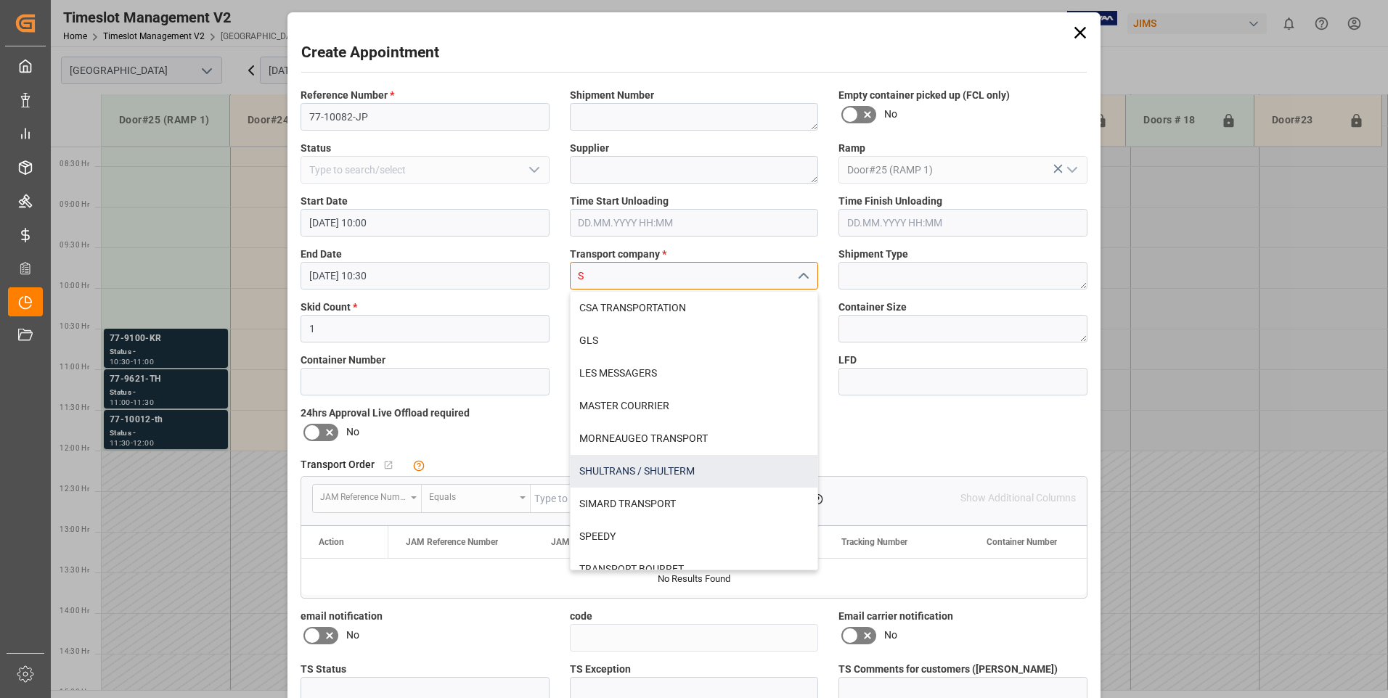
click at [597, 473] on div "SHULTRANS / SHULTERM" at bounding box center [695, 471] width 248 height 33
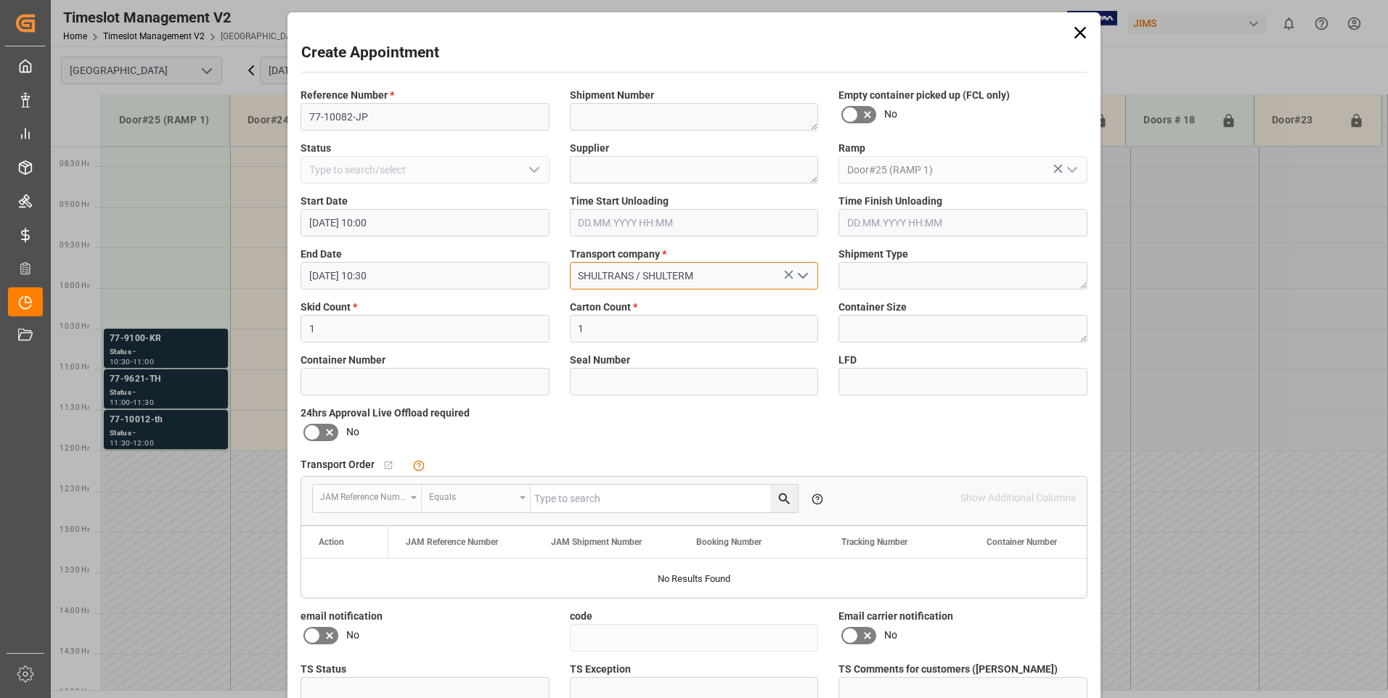
type input "SHULTRANS / SHULTERM"
click at [321, 435] on icon at bounding box center [329, 432] width 17 height 17
click at [0, 0] on input "checkbox" at bounding box center [0, 0] width 0 height 0
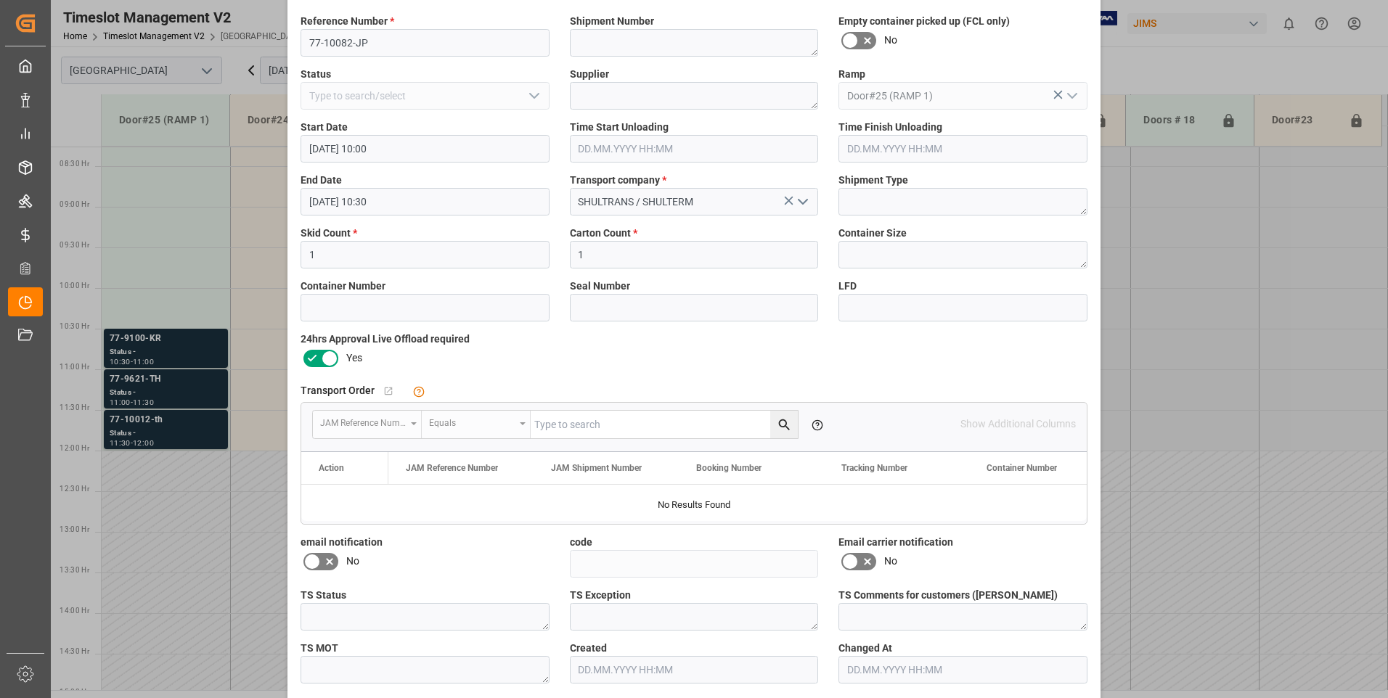
scroll to position [134, 0]
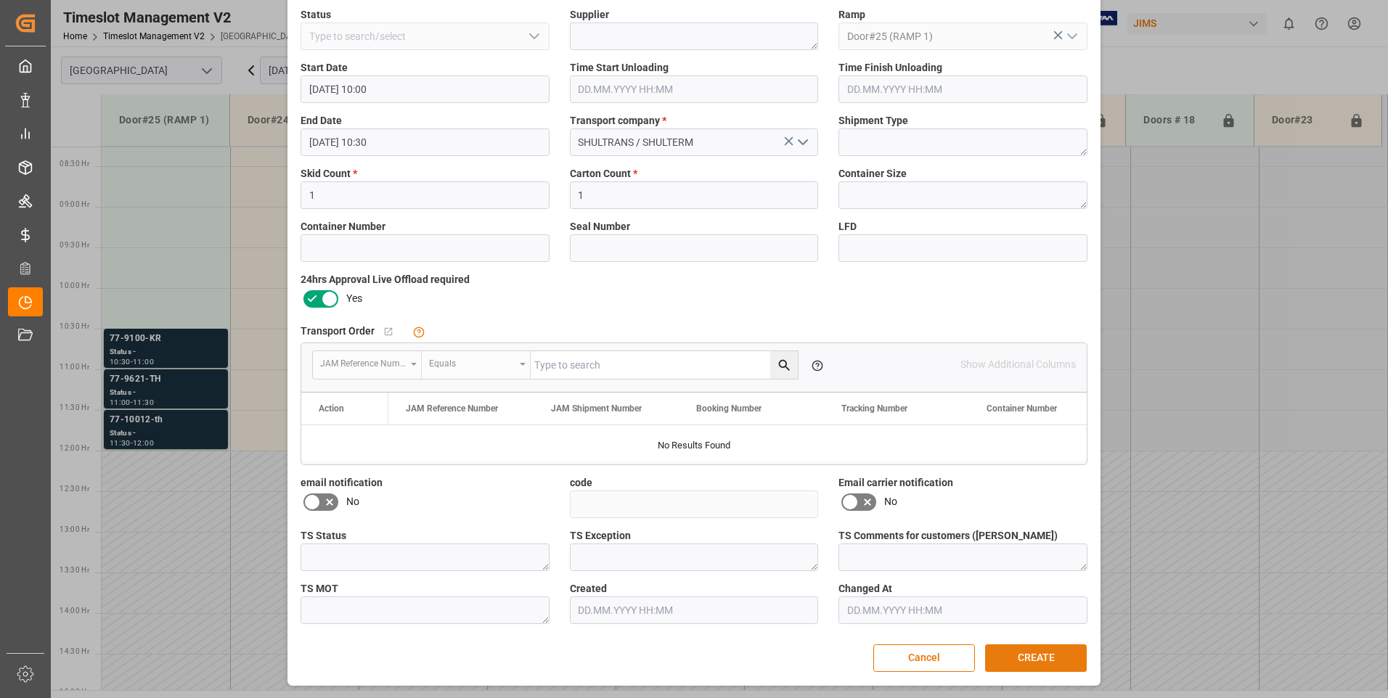
click at [1010, 666] on button "CREATE" at bounding box center [1036, 659] width 102 height 28
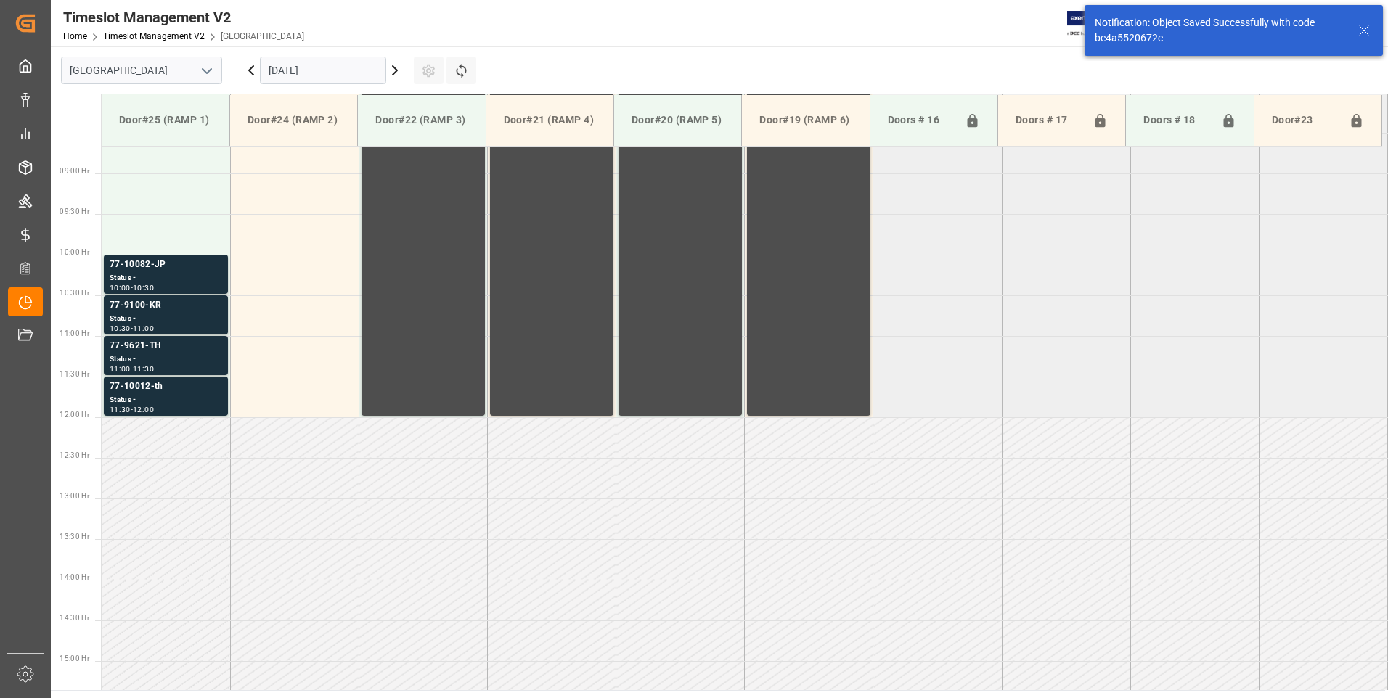
scroll to position [723, 0]
